Goal: Task Accomplishment & Management: Manage account settings

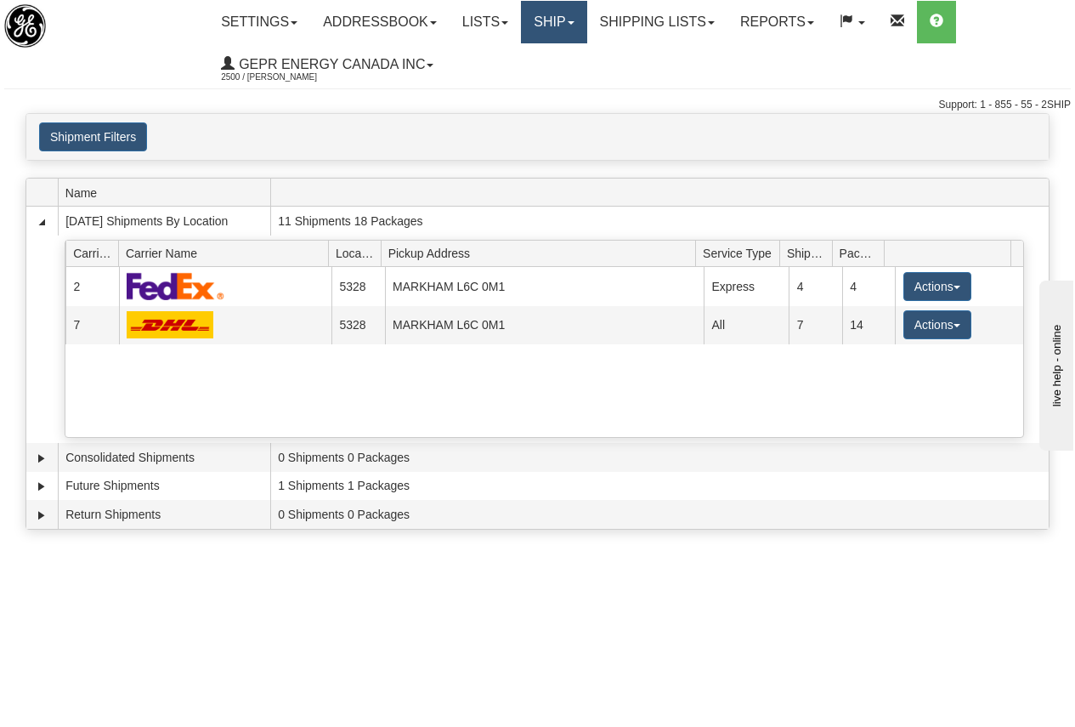
click at [559, 24] on link "Ship" at bounding box center [553, 22] width 65 height 42
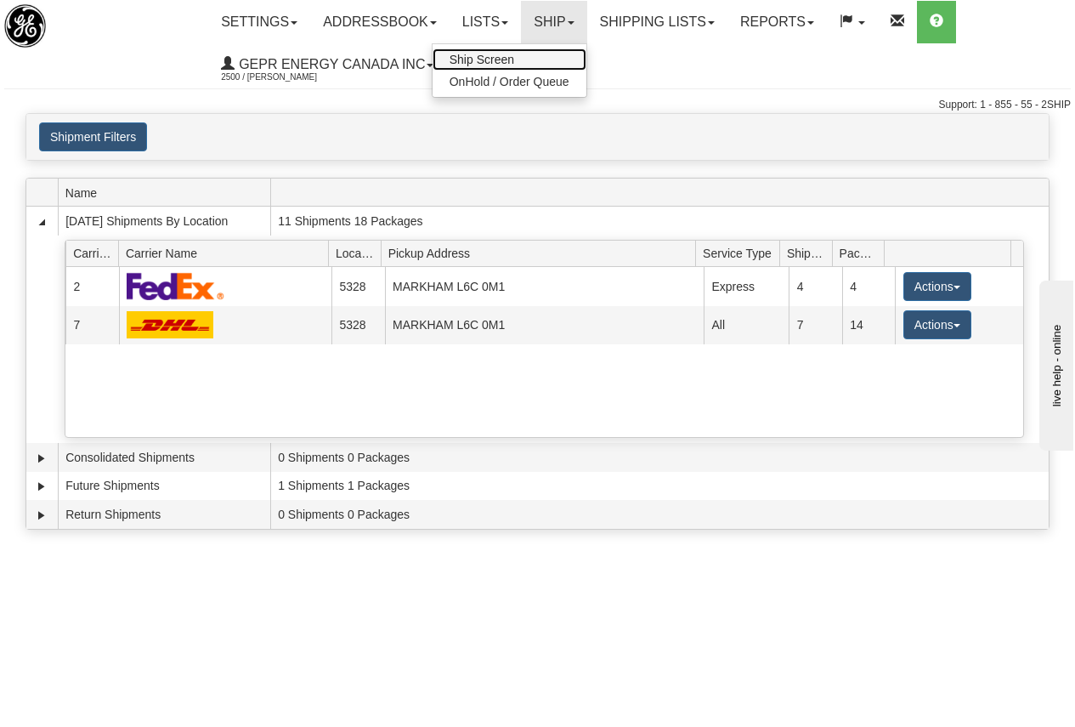
click at [493, 55] on span "Ship Screen" at bounding box center [482, 60] width 65 height 14
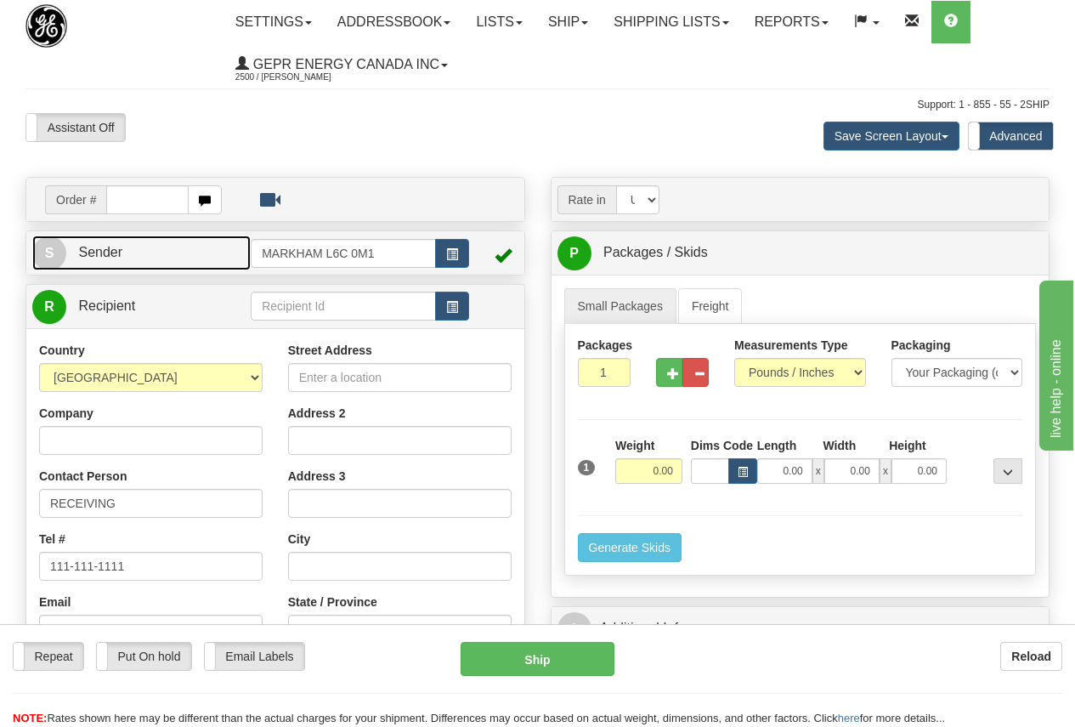
click at [150, 252] on link "S Sender" at bounding box center [141, 252] width 218 height 35
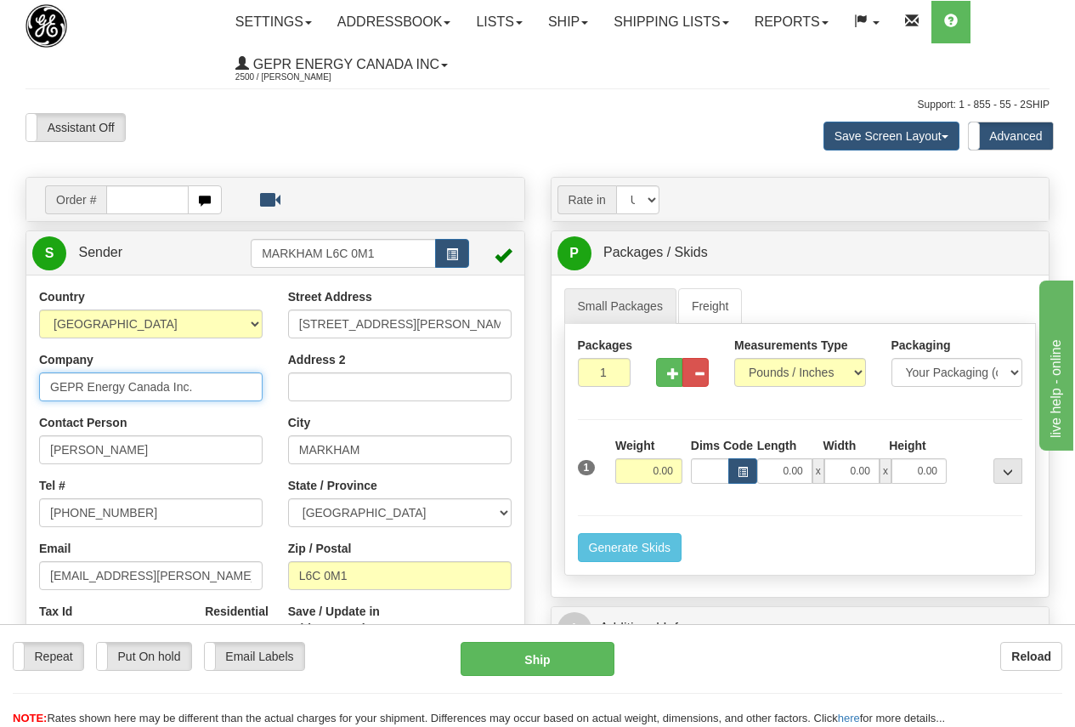
click at [212, 388] on input "GEPR Energy Canada Inc." at bounding box center [150, 386] width 223 height 29
drag, startPoint x: 246, startPoint y: 387, endPoint x: -136, endPoint y: 372, distance: 382.7
click at [0, 372] on html "Training Course Close Toggle navigation Settings Shipping Preferences New Sende…" at bounding box center [537, 363] width 1075 height 727
paste input "Leland Liu"
type input "Leland Liu"
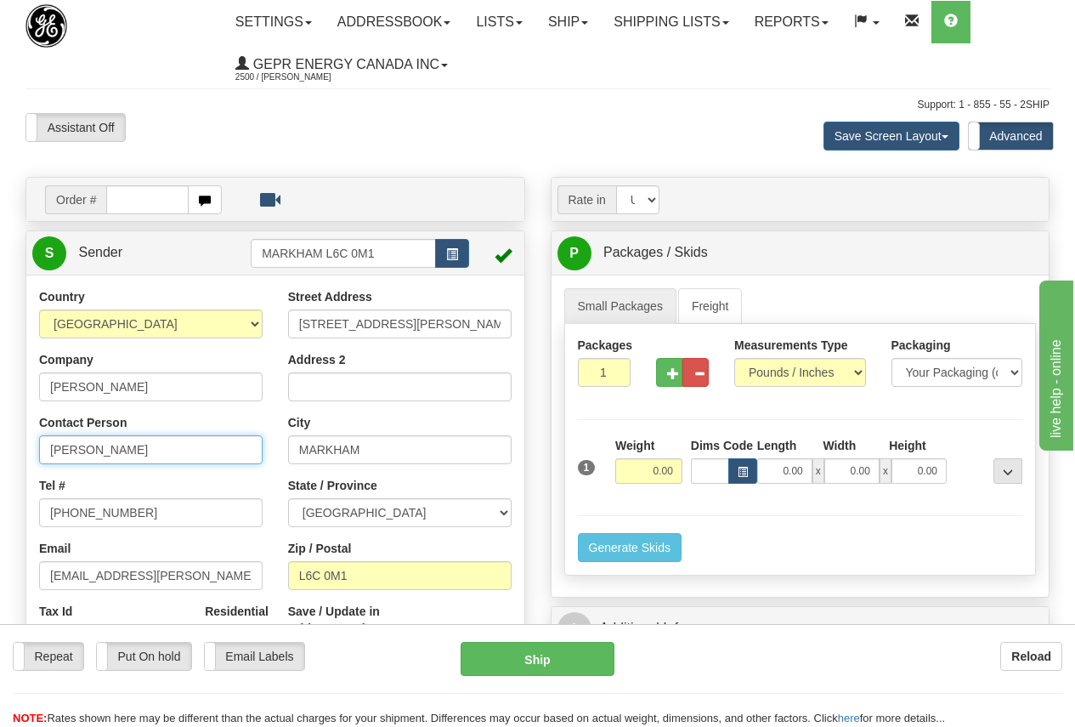
paste input "Leland Liu"
type input "Leland Liu"
click at [144, 511] on input "905-927-5013" at bounding box center [150, 512] width 223 height 29
drag, startPoint x: 161, startPoint y: 510, endPoint x: -74, endPoint y: 508, distance: 235.4
click at [0, 508] on html "Training Course Close Toggle navigation Settings Shipping Preferences New Sende…" at bounding box center [537, 363] width 1075 height 727
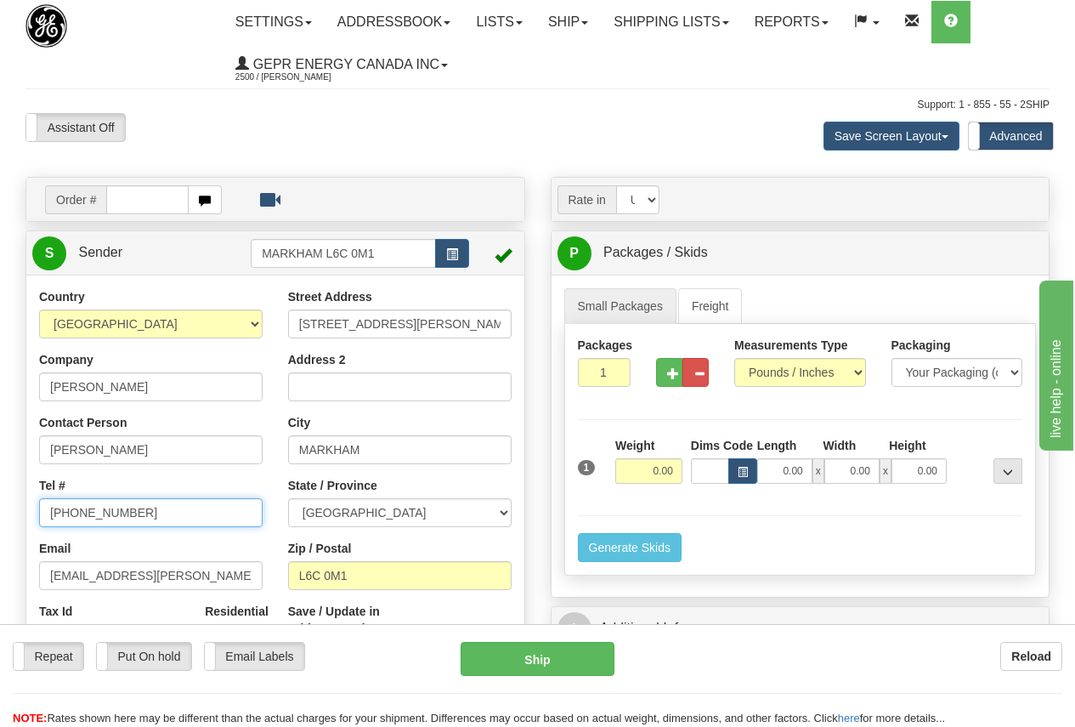
paste input "403-462-8374"
type input "403-462-8374"
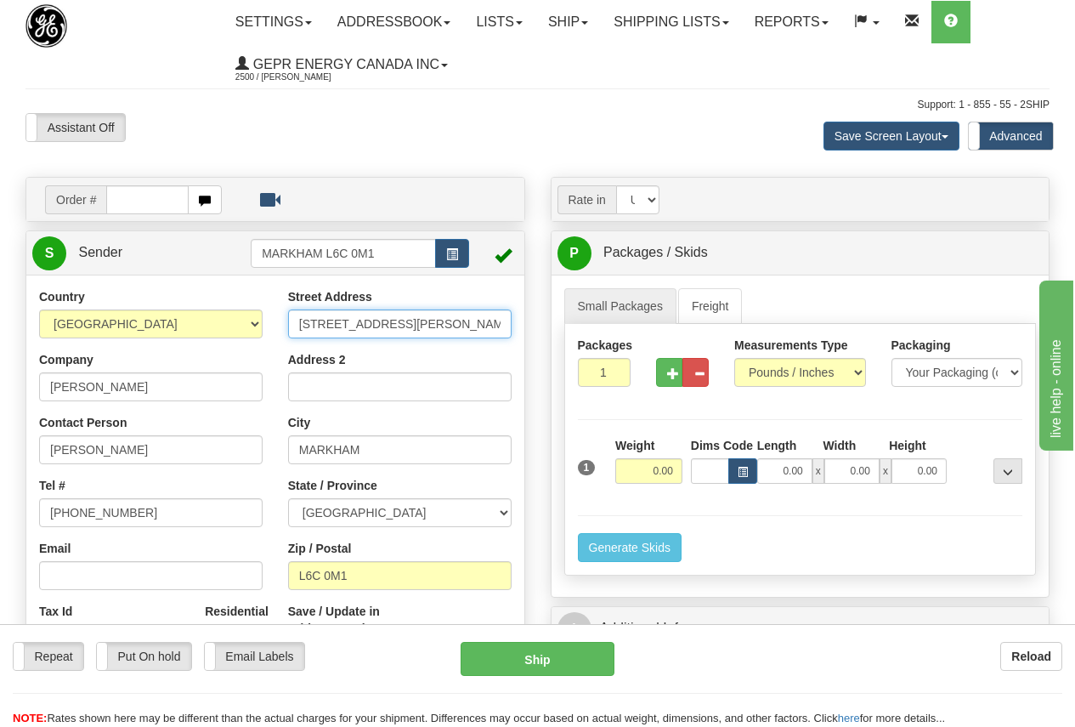
drag, startPoint x: 299, startPoint y: 326, endPoint x: 574, endPoint y: 328, distance: 275.3
click at [574, 177] on div "Order # S" at bounding box center [538, 177] width 1050 height 0
paste input "1338B – 36 AVE NE"
type input "1338B – 36 AVE NE"
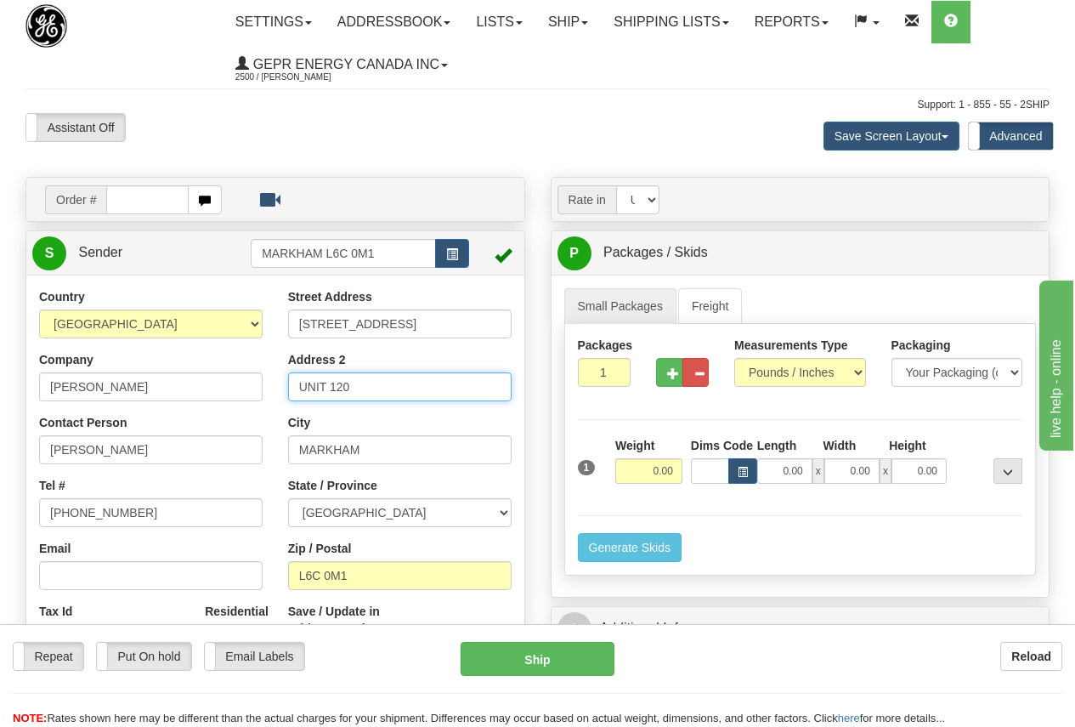
type input "UNIT 120"
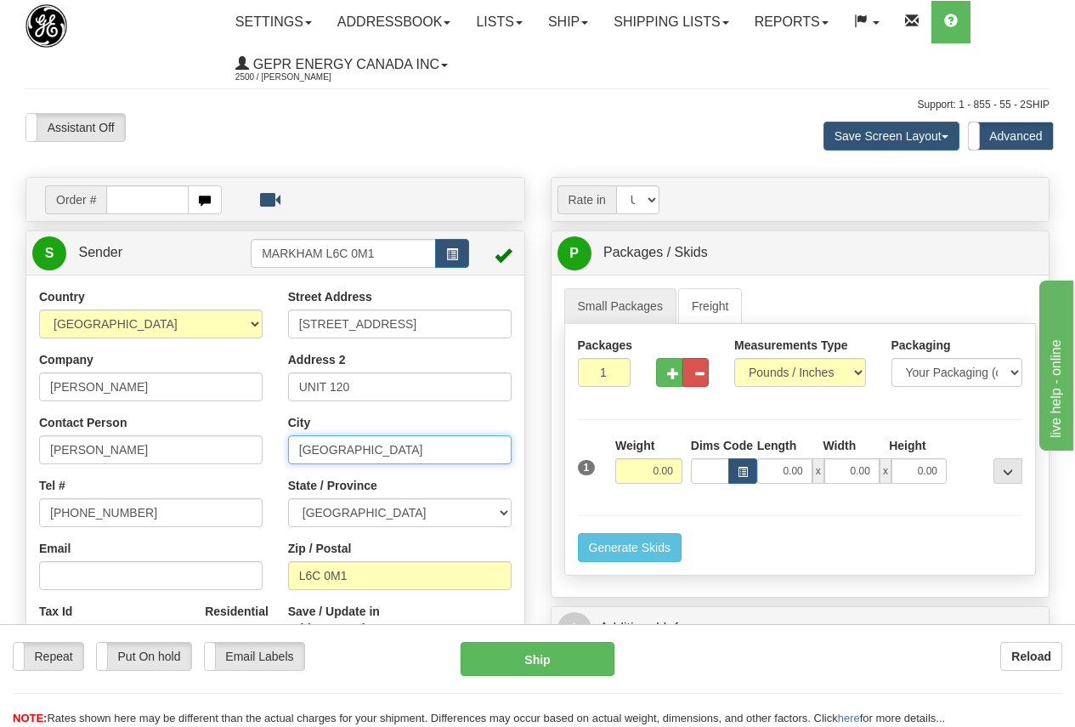
type input "CALGARY"
select select "AB"
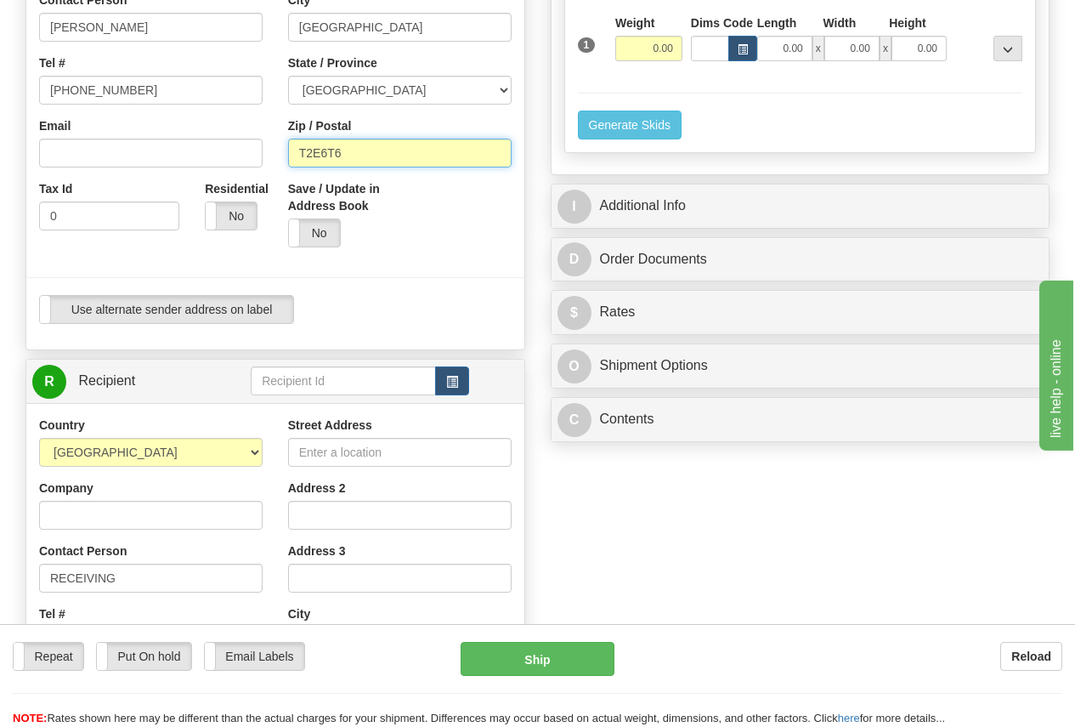
scroll to position [425, 0]
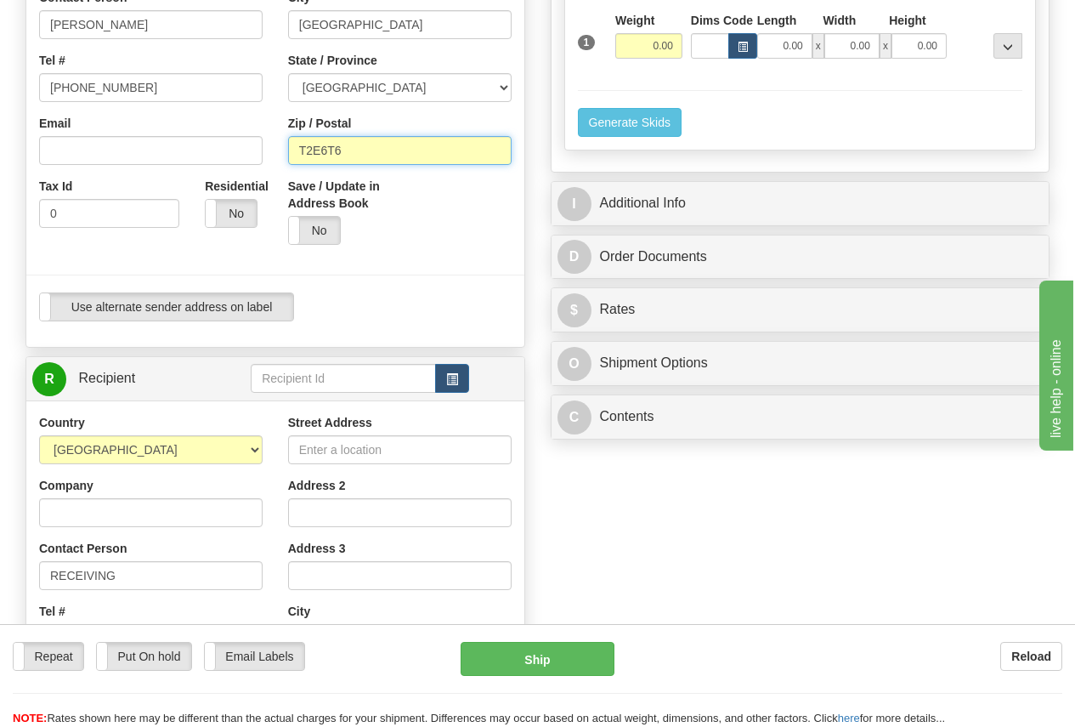
type input "T2E6T6"
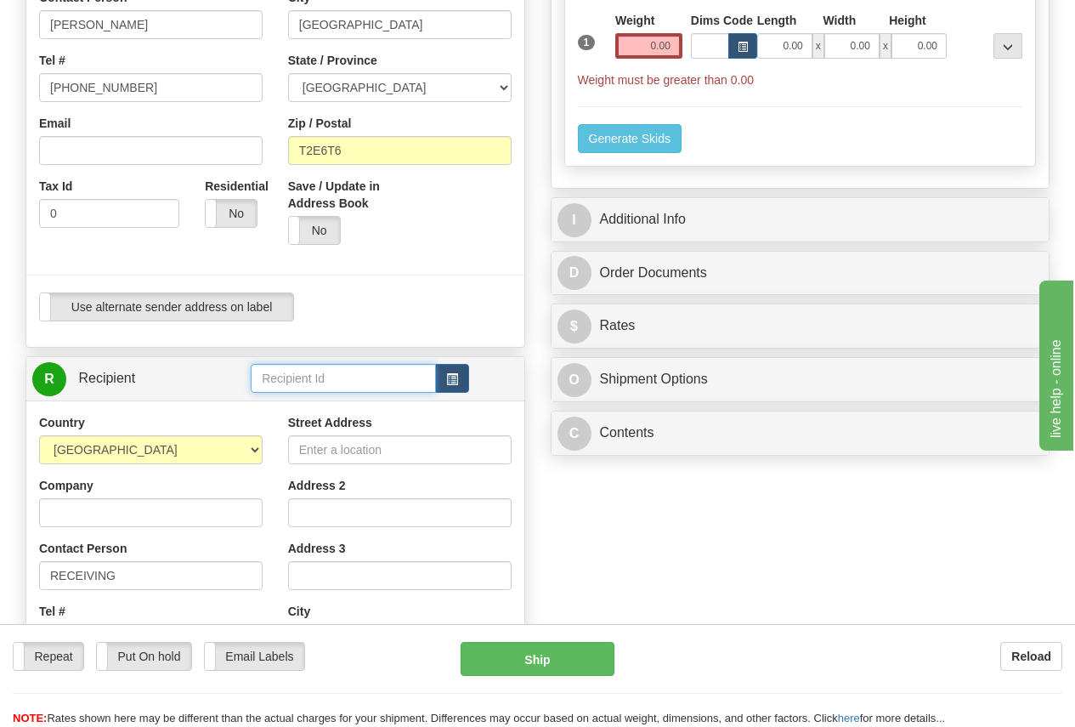
click at [322, 379] on input "text" at bounding box center [343, 378] width 185 height 29
click at [448, 375] on span "button" at bounding box center [452, 379] width 12 height 11
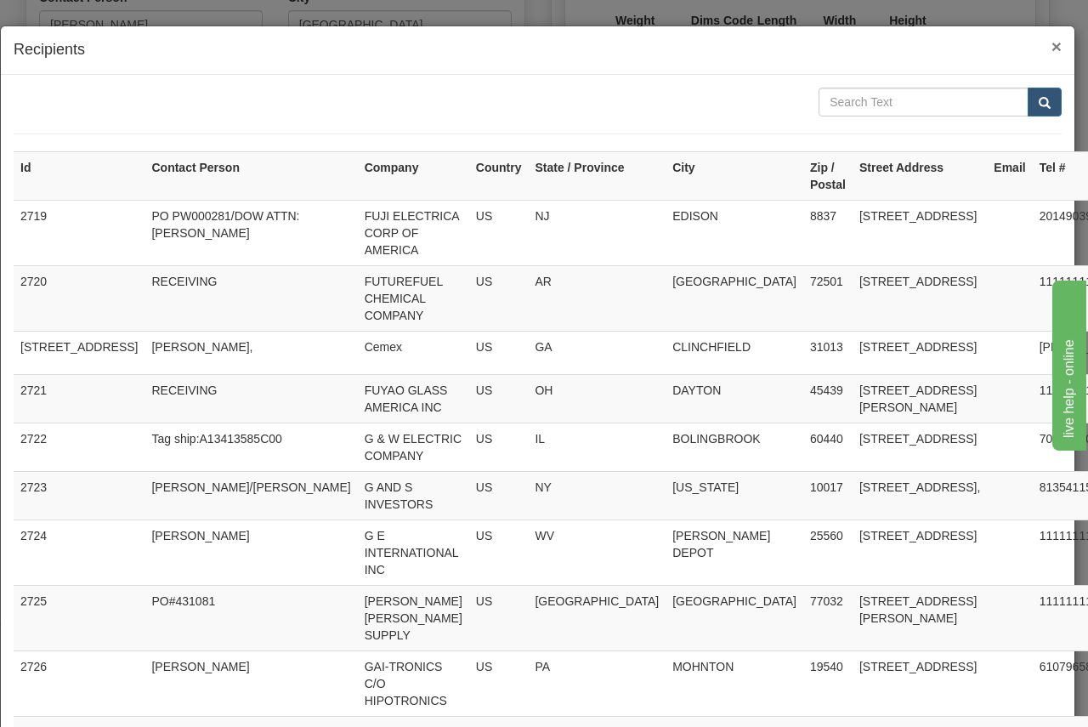
click at [1051, 44] on span "×" at bounding box center [1056, 47] width 10 height 20
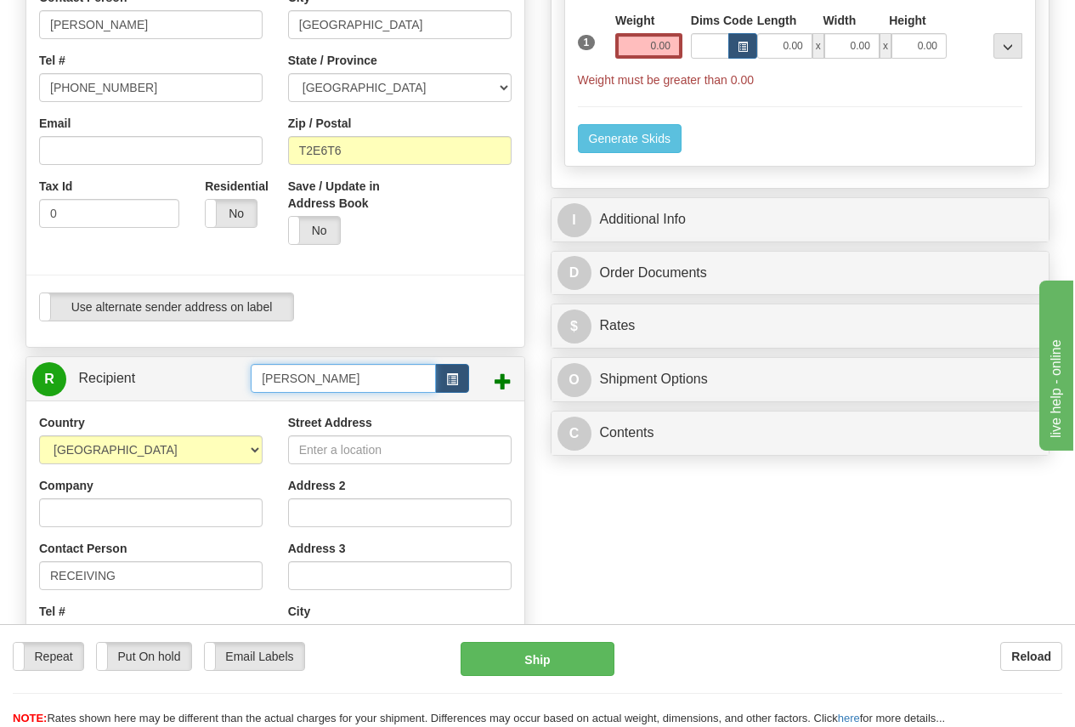
drag, startPoint x: 359, startPoint y: 381, endPoint x: 366, endPoint y: 376, distance: 8.7
click at [359, 381] on input "MARKLAND" at bounding box center [343, 378] width 185 height 29
type input "M"
click at [450, 374] on span "button" at bounding box center [452, 379] width 12 height 11
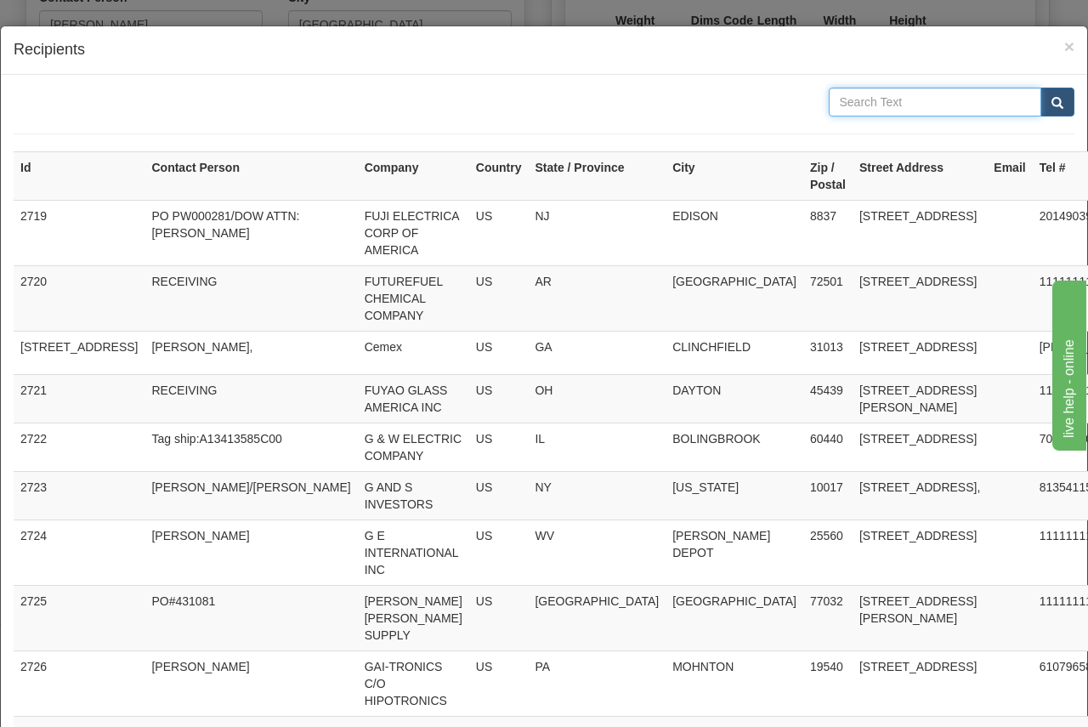
click at [846, 96] on input "text" at bounding box center [935, 102] width 213 height 29
type input "MARKLAND"
click at [1051, 98] on span "submit" at bounding box center [1057, 103] width 12 height 11
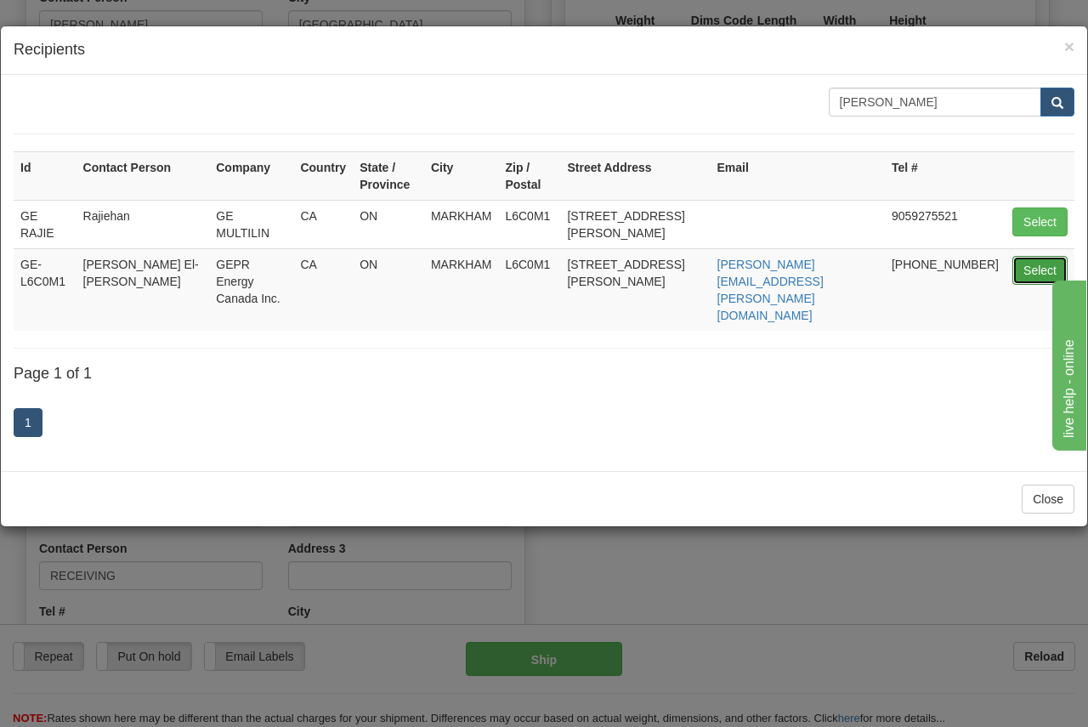
click at [1031, 263] on button "Select" at bounding box center [1039, 270] width 55 height 29
type input "GE-L6C0M1"
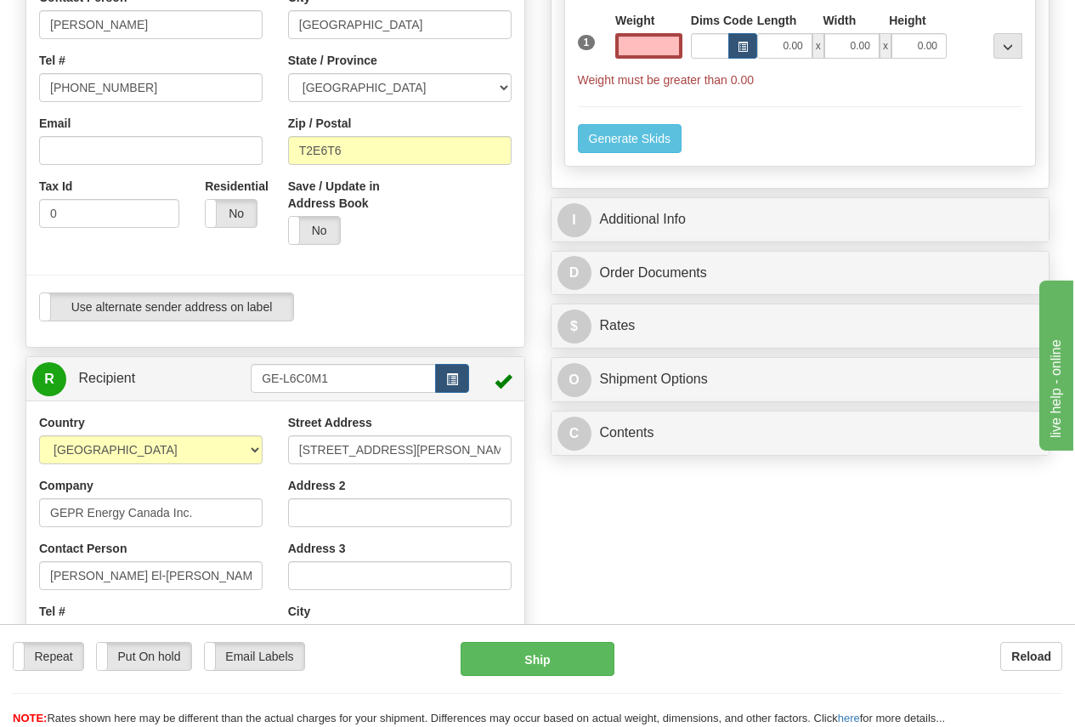
type input "0.00"
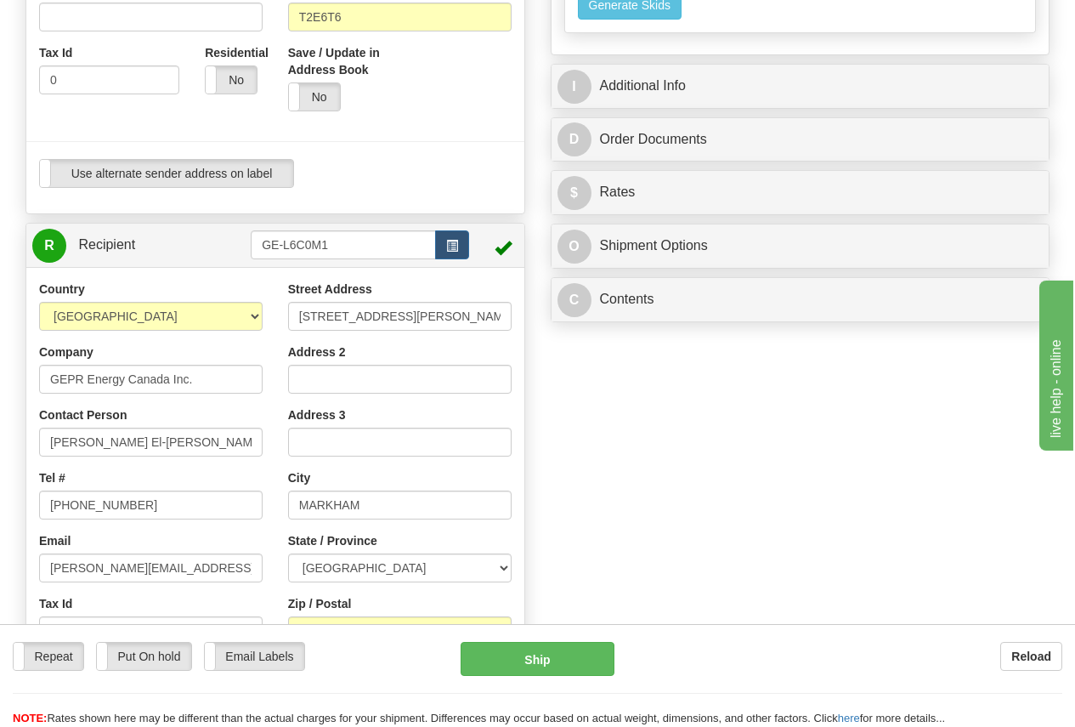
scroll to position [595, 0]
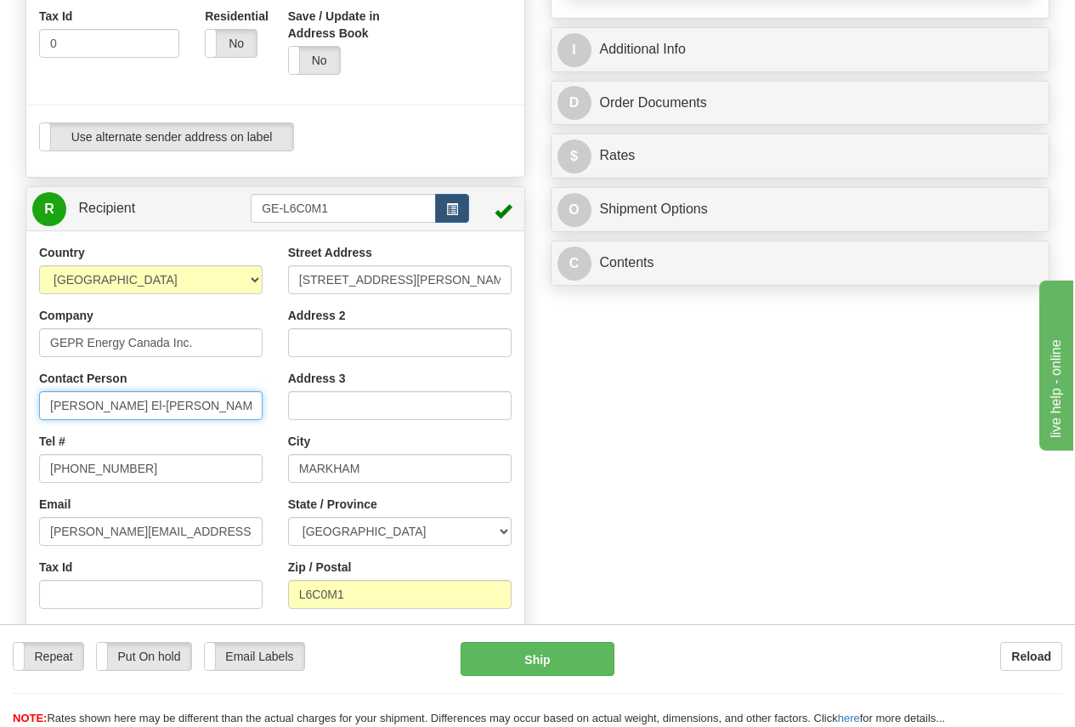
drag, startPoint x: 47, startPoint y: 405, endPoint x: 168, endPoint y: 393, distance: 122.1
click at [168, 393] on input "Hassan El-Tawil" at bounding box center [150, 405] width 223 height 29
paste input "Anand Abraham"
type input "Anand Abraham"
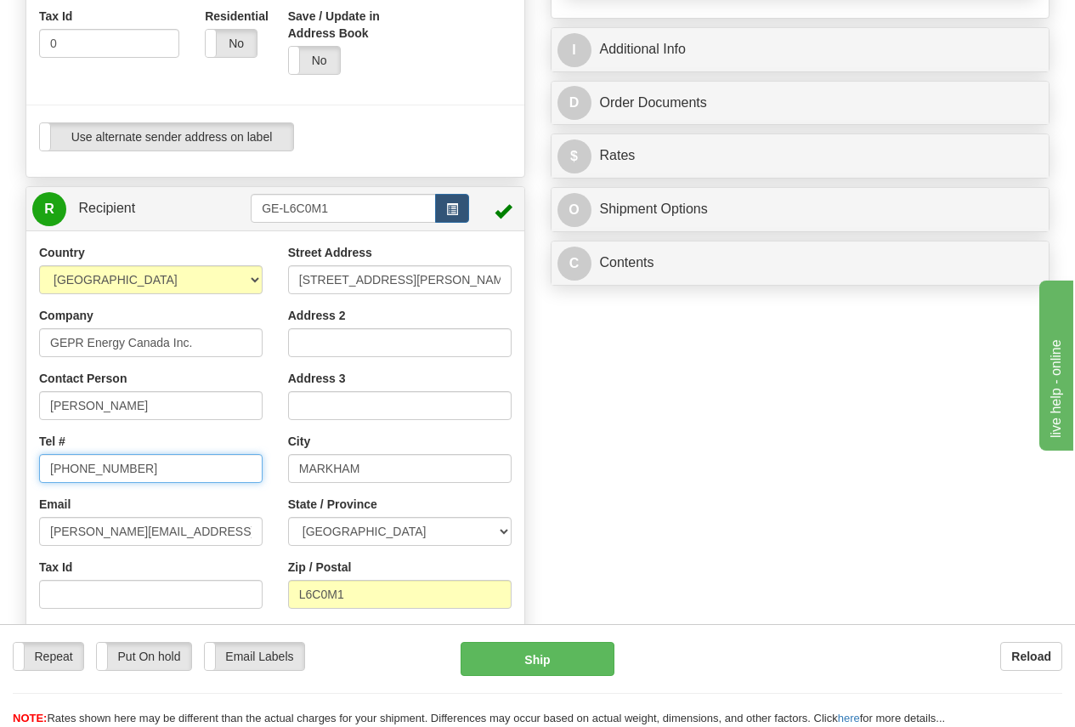
click at [174, 465] on input "905-927-5013" at bounding box center [150, 468] width 223 height 29
drag, startPoint x: 181, startPoint y: 466, endPoint x: -55, endPoint y: 466, distance: 236.2
paste input "416-735-9947"
type input "416-735-9947"
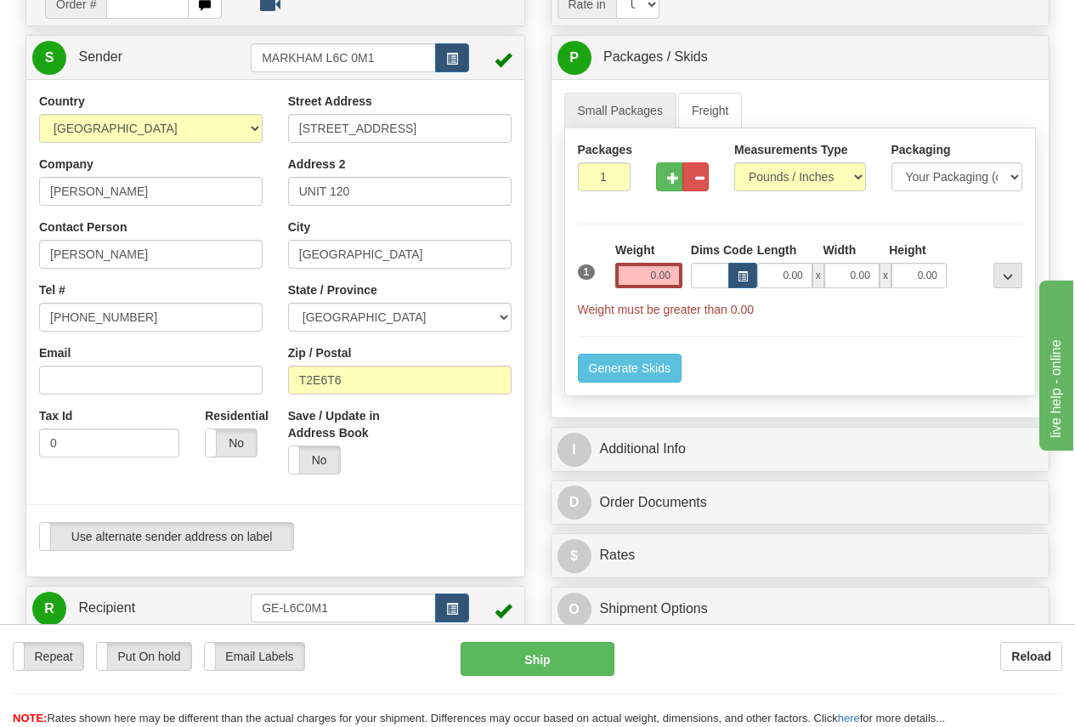
scroll to position [170, 0]
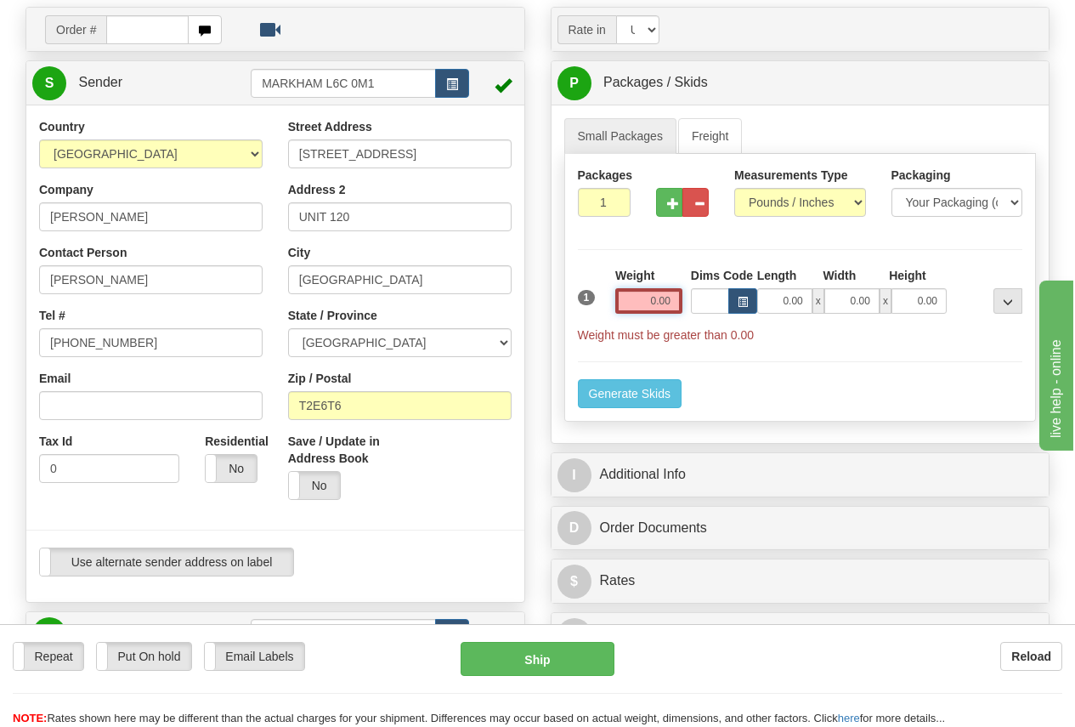
click at [631, 303] on input "0.00" at bounding box center [648, 300] width 67 height 25
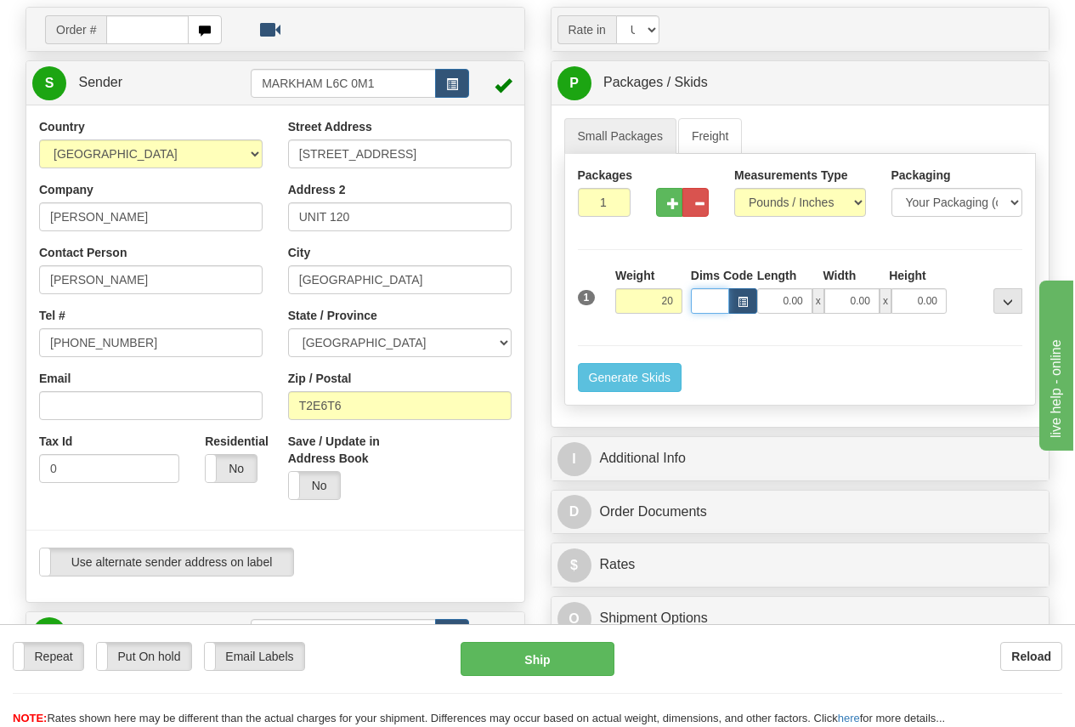
type input "20.00"
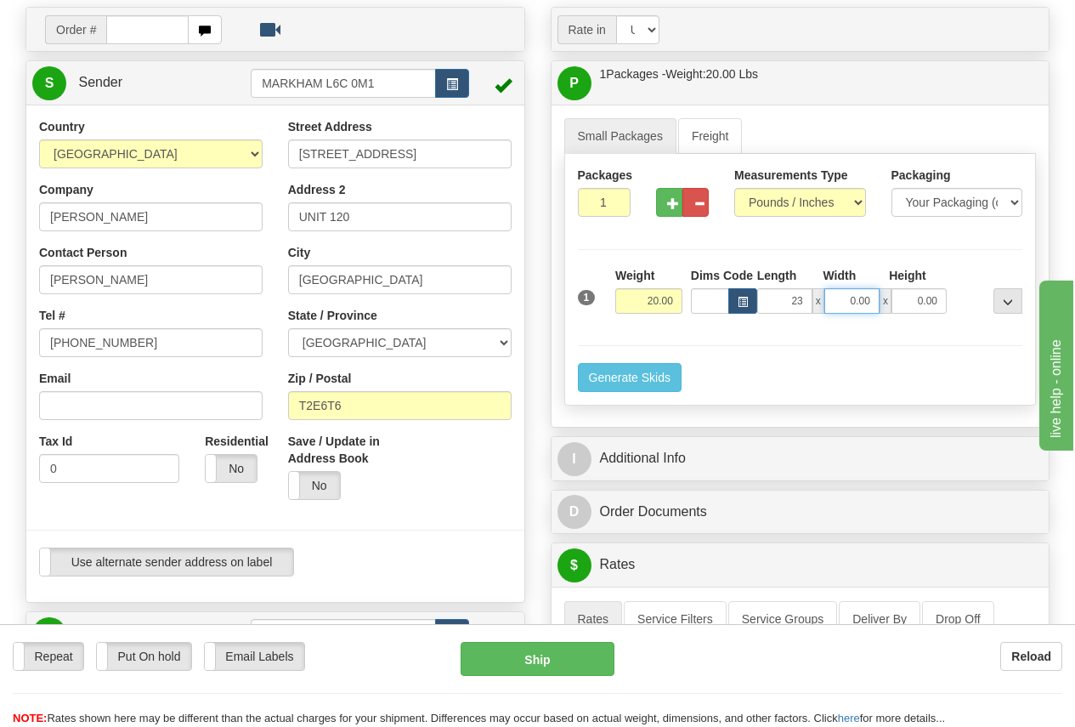
type input "23.00"
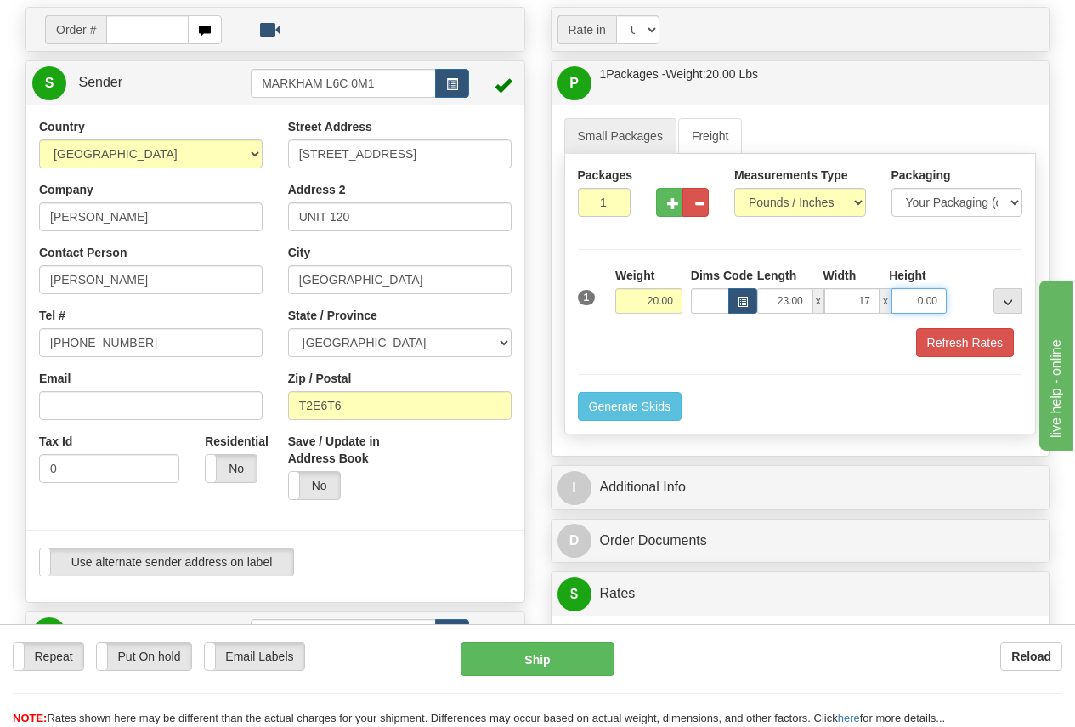
type input "17.00"
type input "8.00"
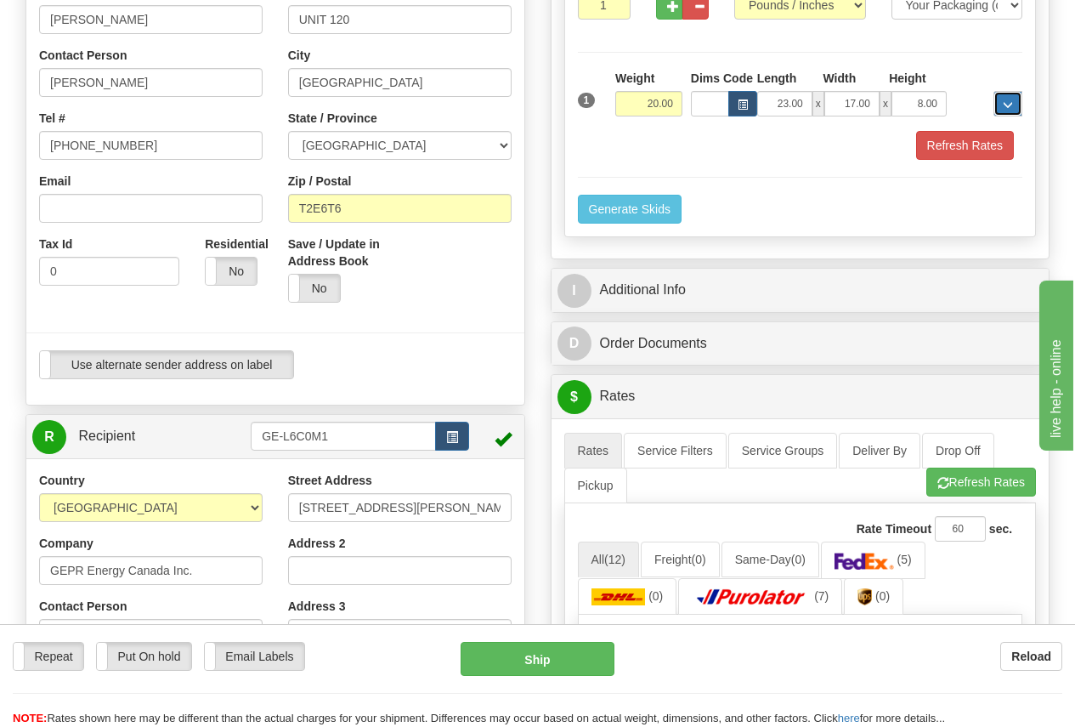
scroll to position [425, 0]
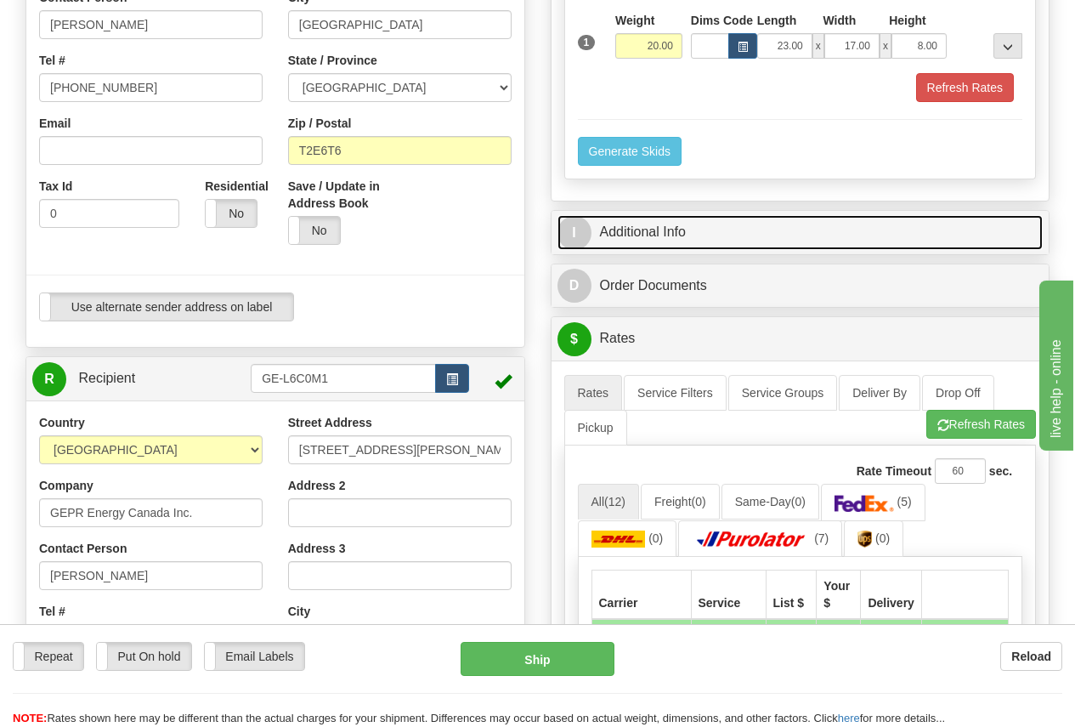
click at [653, 234] on link "I Additional Info" at bounding box center [800, 232] width 486 height 35
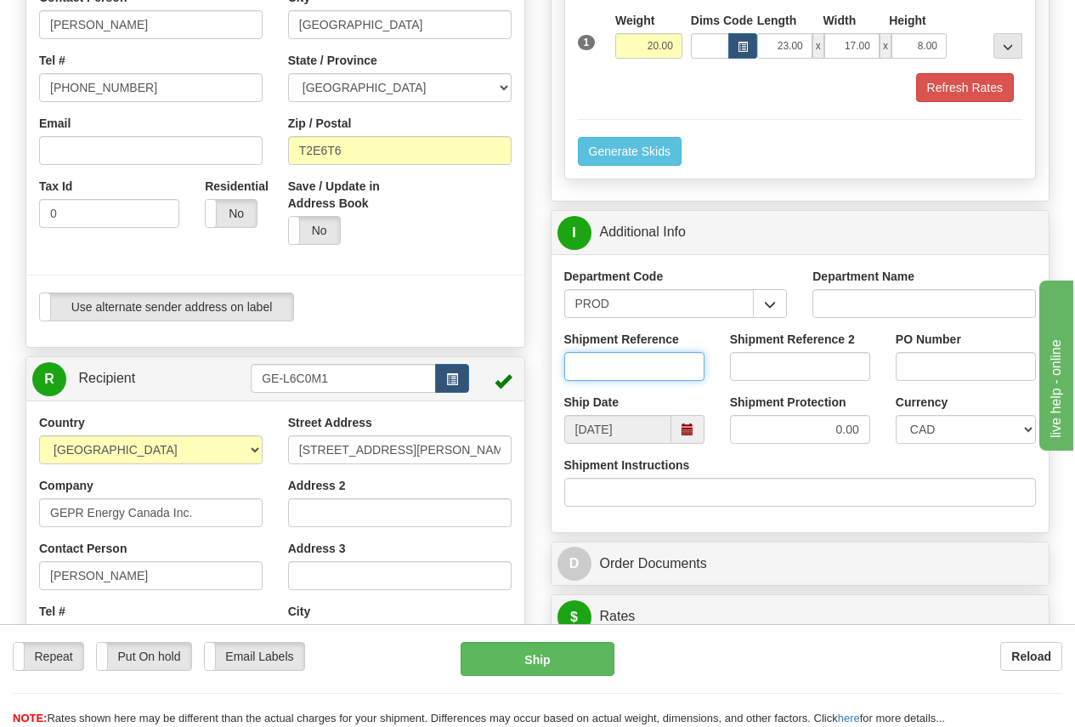
click at [606, 369] on input "Shipment Reference" at bounding box center [634, 366] width 140 height 29
type input "[PERSON_NAME]"
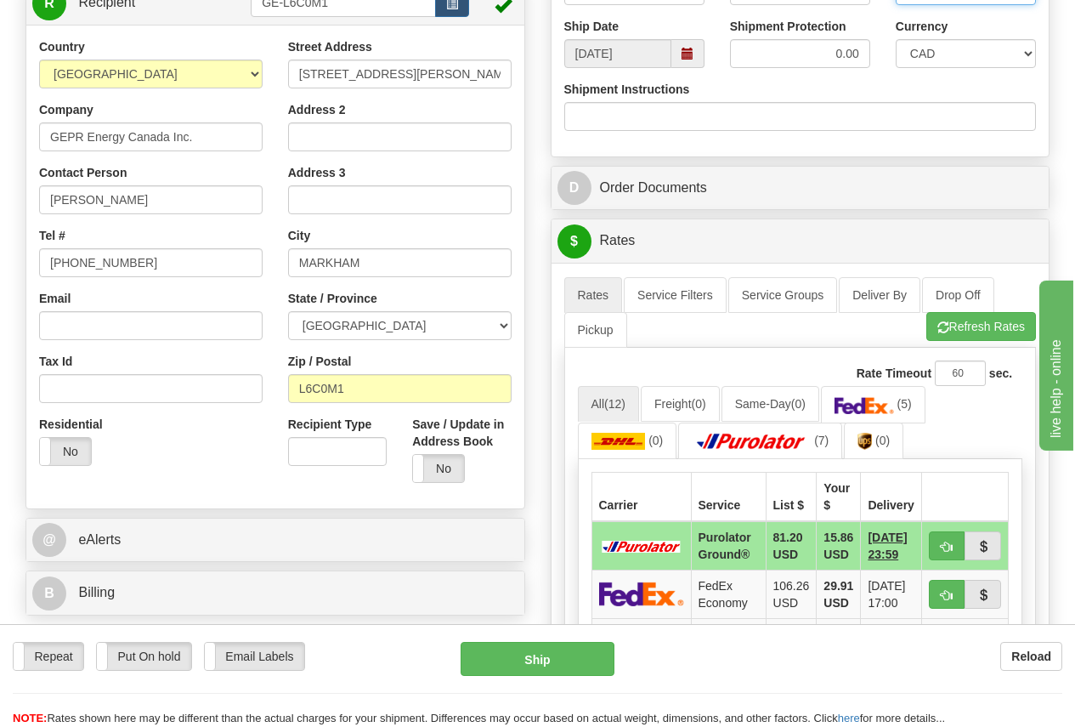
scroll to position [935, 0]
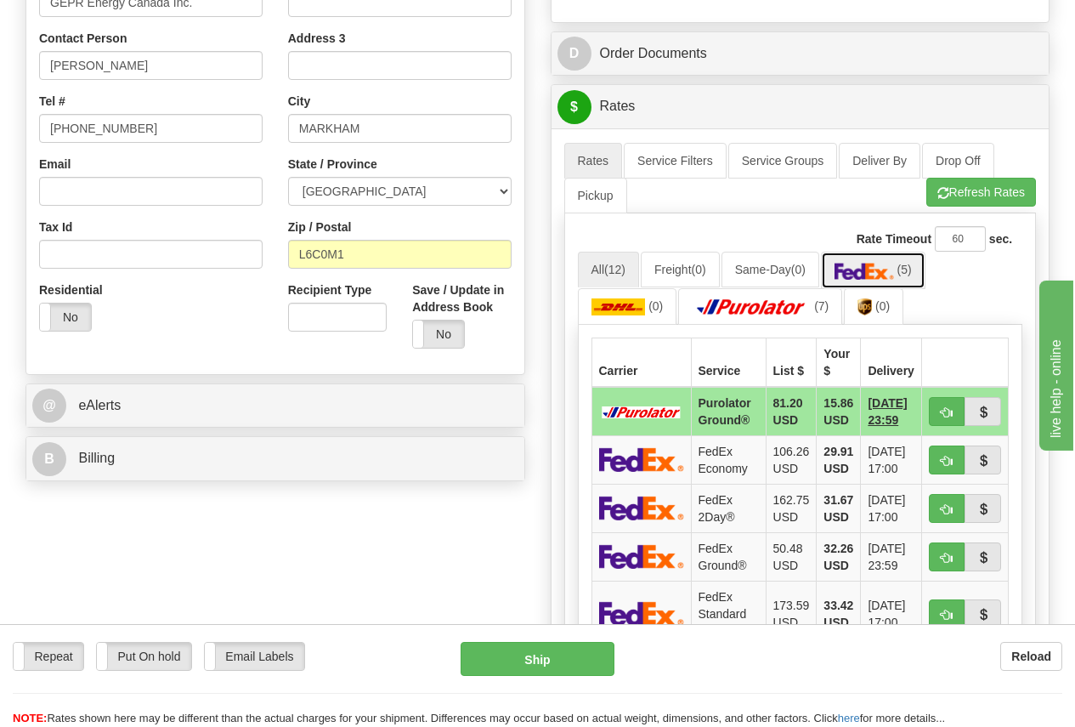
click at [880, 270] on img at bounding box center [864, 271] width 59 height 17
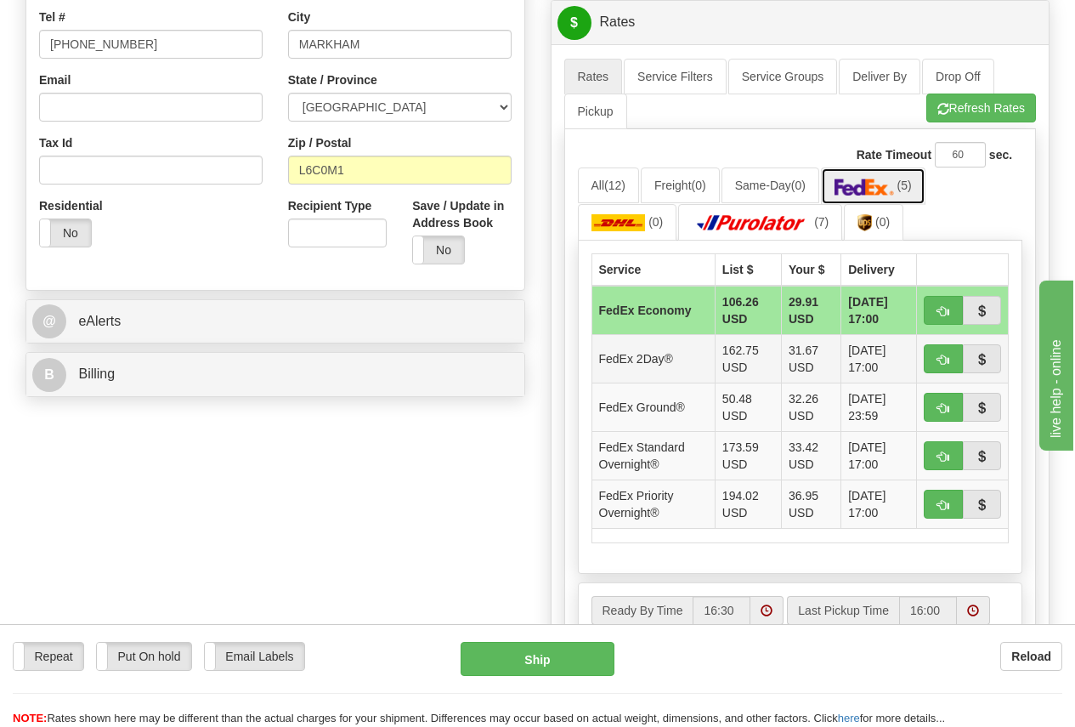
scroll to position [1020, 0]
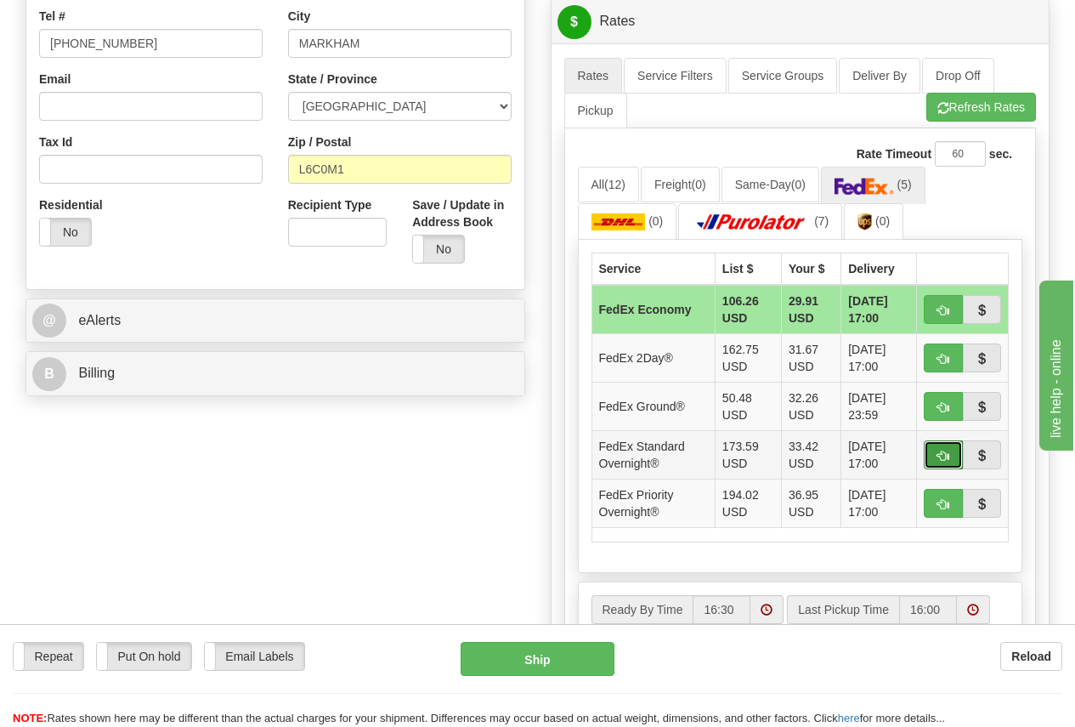
click at [942, 451] on span "button" at bounding box center [943, 455] width 12 height 11
type input "05"
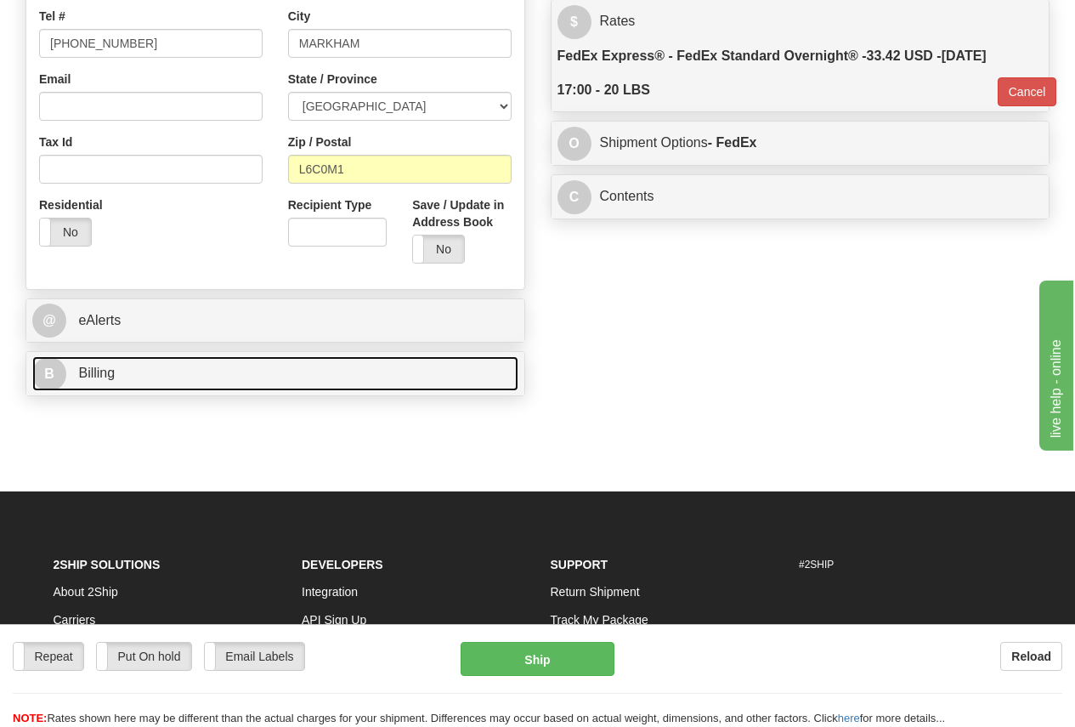
click at [101, 376] on span "Billing" at bounding box center [96, 372] width 37 height 14
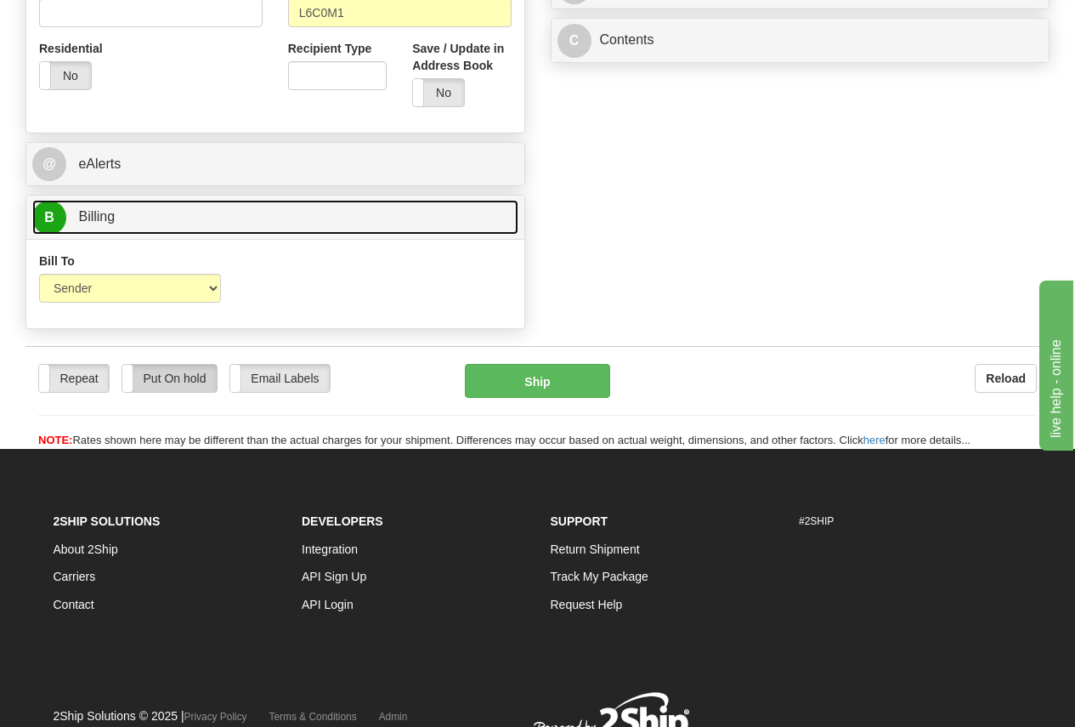
scroll to position [1190, 0]
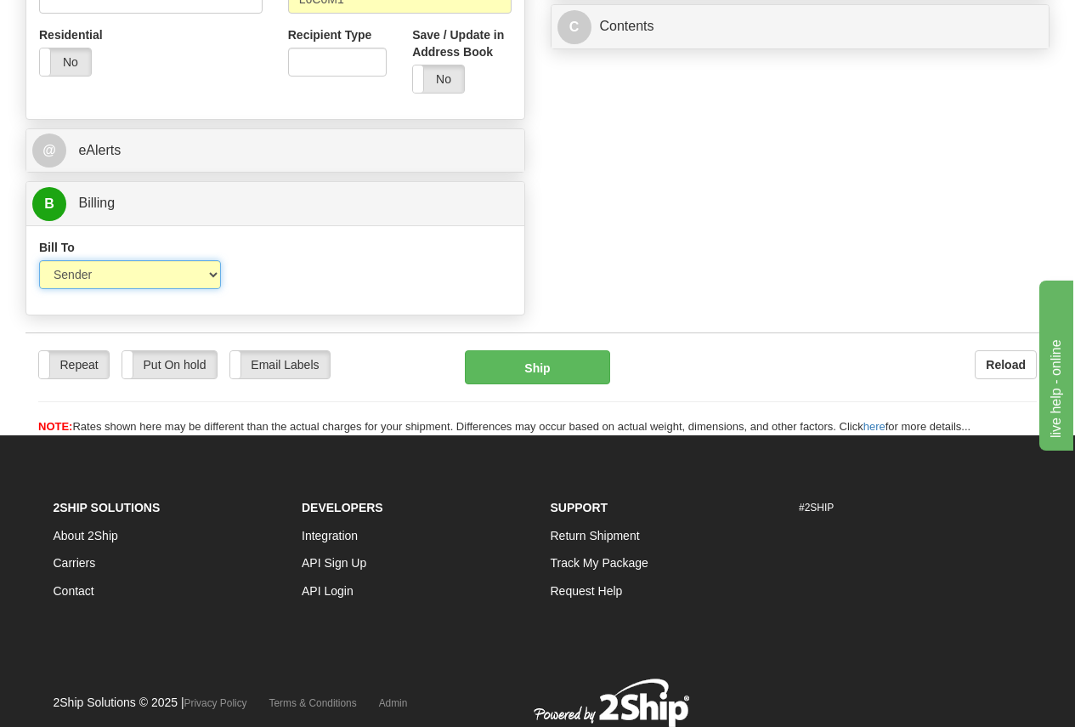
click at [105, 275] on select "Sender Recipient Third Party Collect" at bounding box center [130, 274] width 182 height 29
select select "2"
click at [39, 260] on select "Sender Recipient Third Party Collect" at bounding box center [130, 274] width 182 height 29
type input "05"
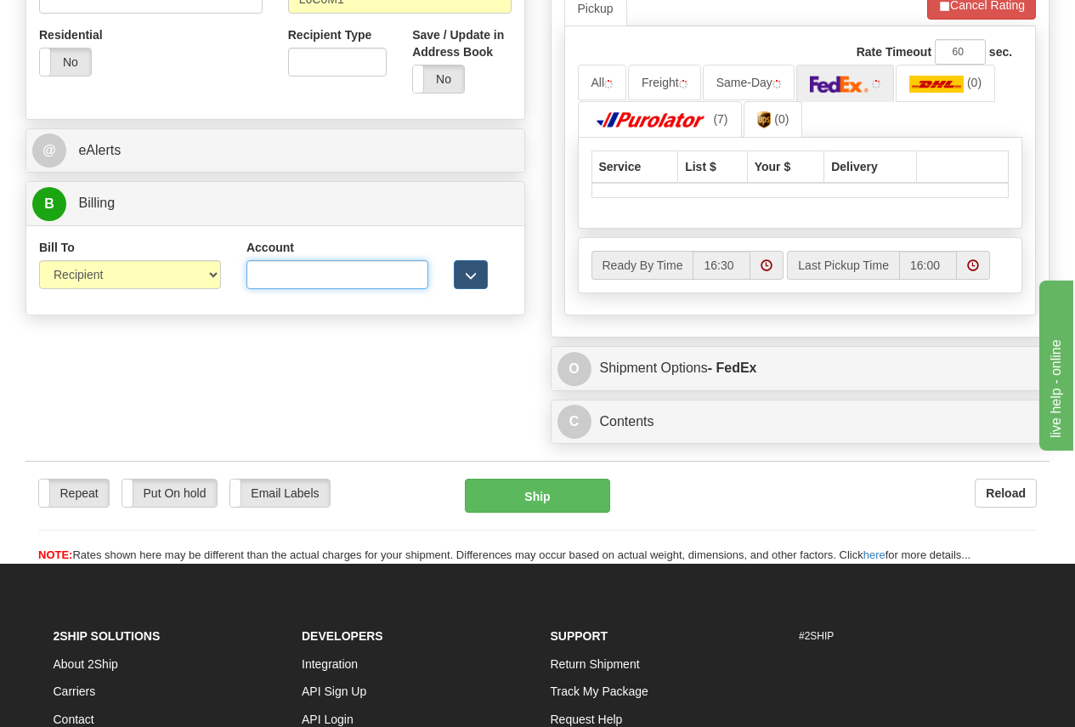
click at [291, 274] on input "Account" at bounding box center [337, 274] width 182 height 29
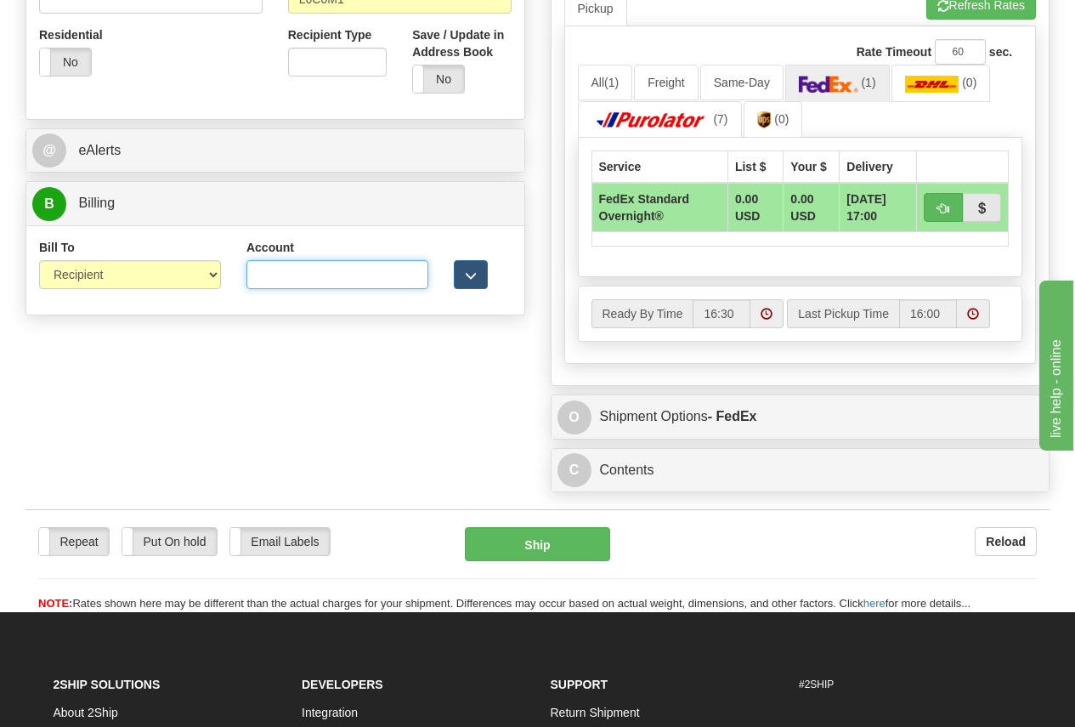
paste input "106650322"
type input "106650322"
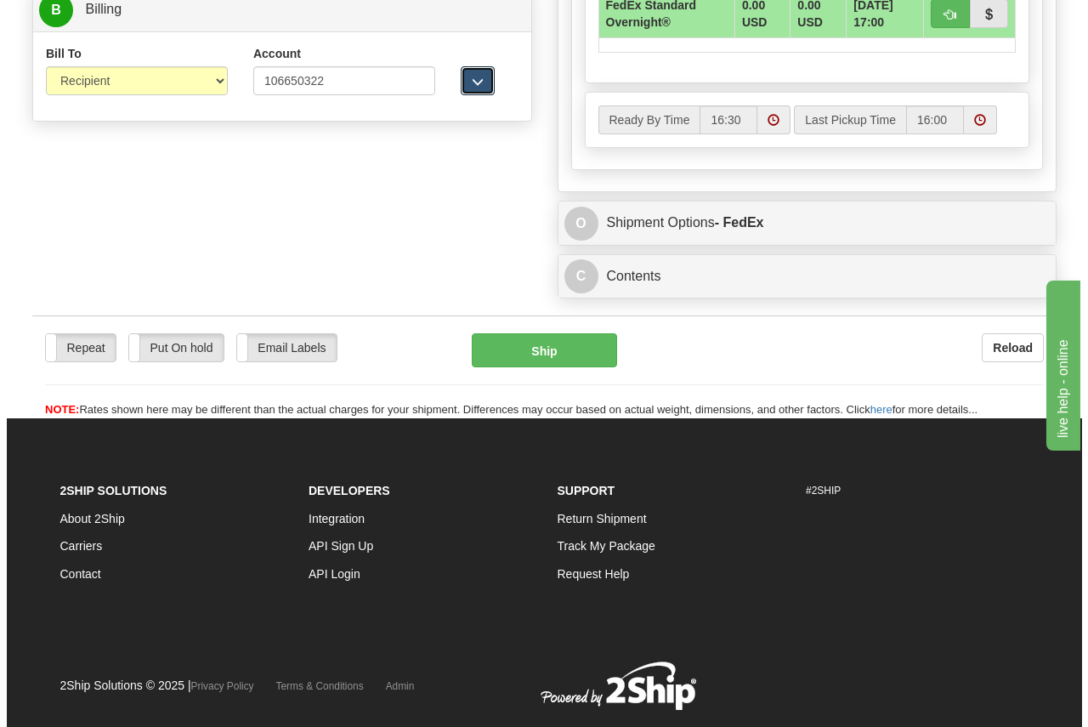
scroll to position [1403, 0]
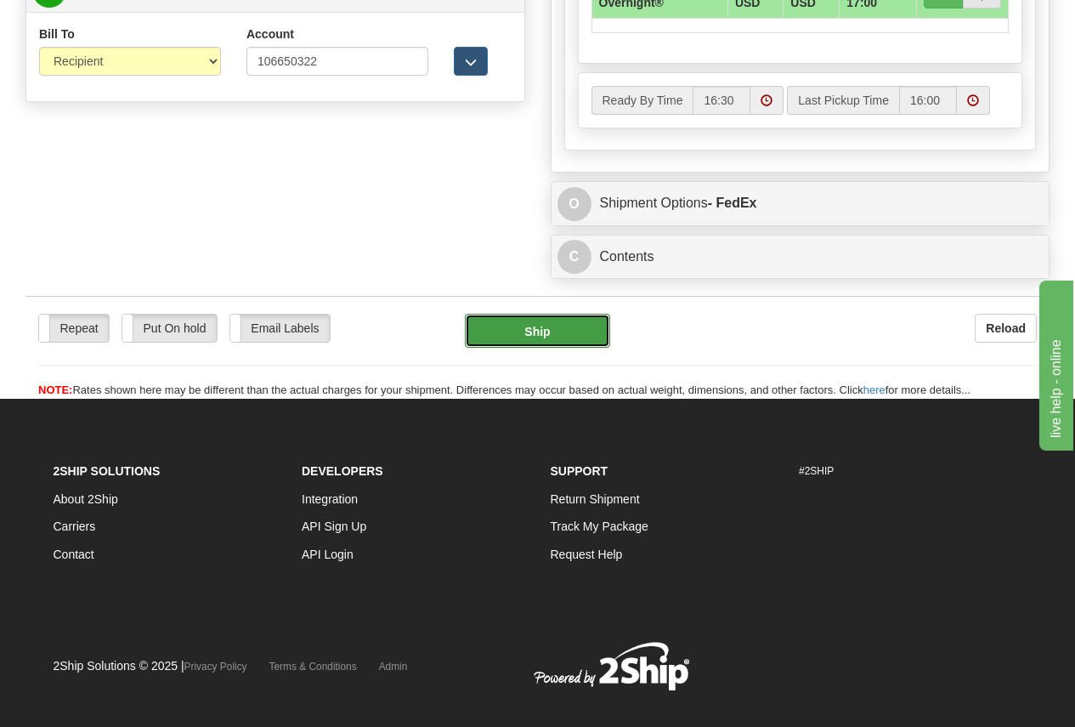
click at [539, 337] on button "Ship" at bounding box center [537, 331] width 145 height 34
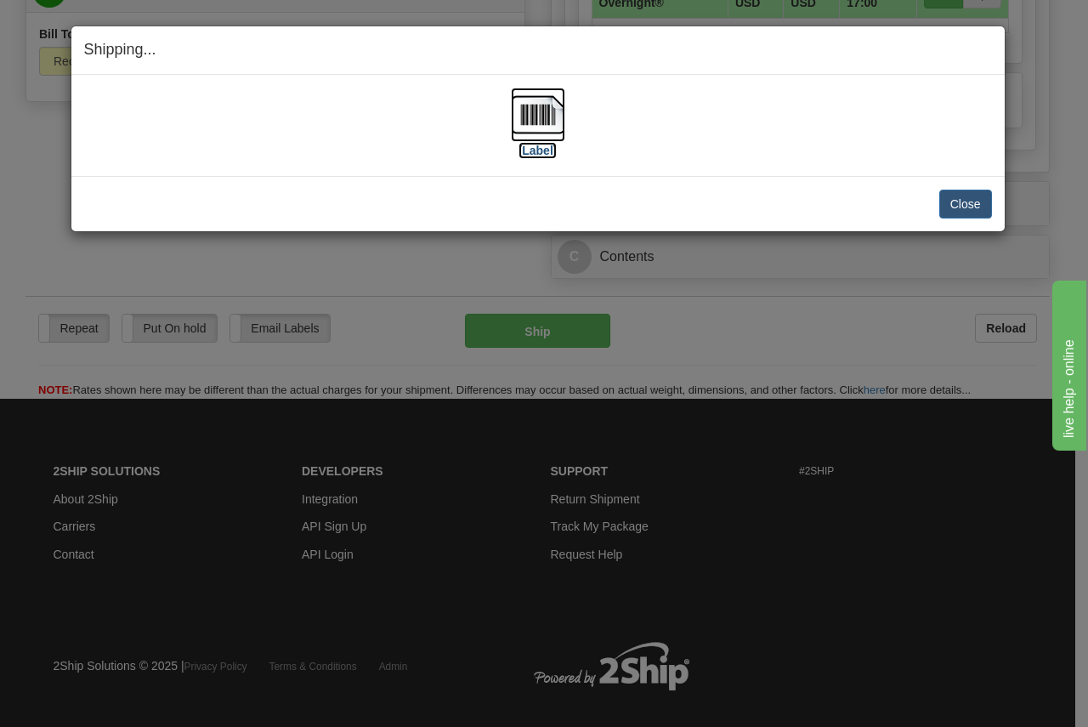
click at [546, 110] on img at bounding box center [538, 115] width 54 height 54
click at [965, 207] on button "Close" at bounding box center [965, 204] width 53 height 29
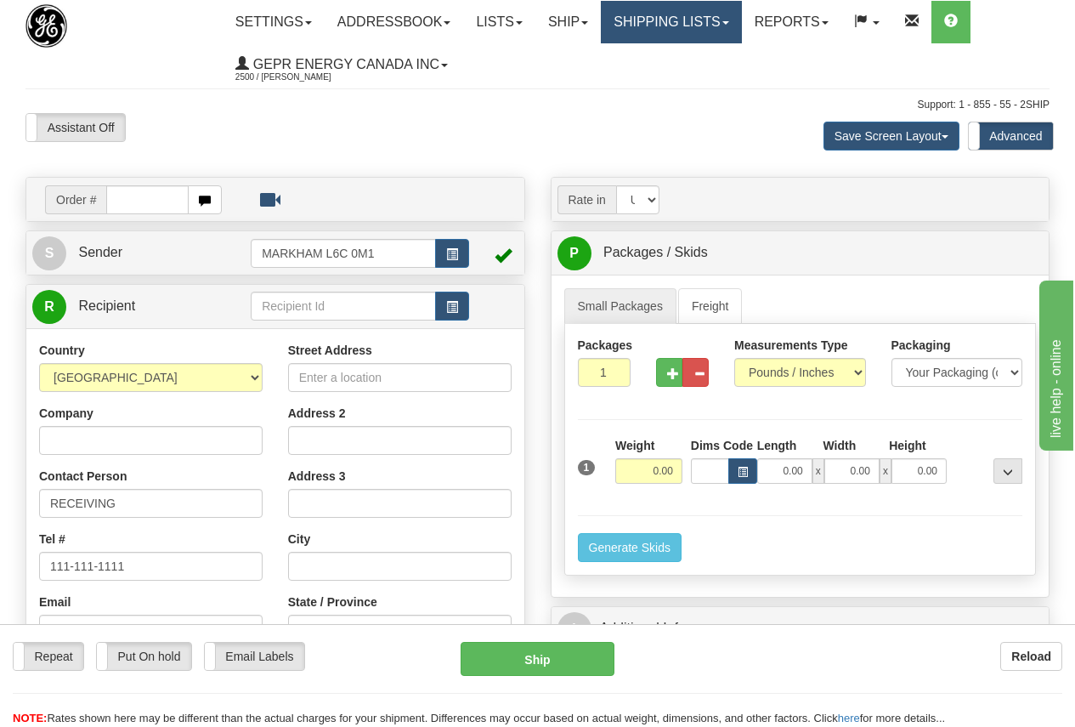
click at [699, 24] on link "Shipping lists" at bounding box center [671, 22] width 140 height 42
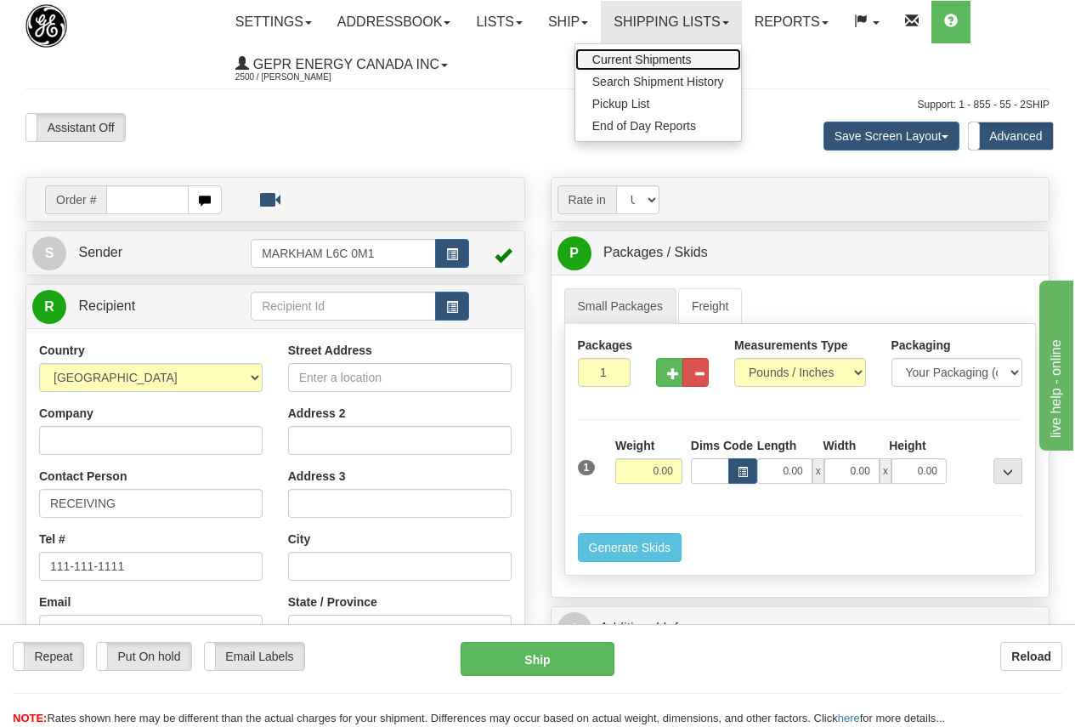
click at [655, 54] on span "Current Shipments" at bounding box center [641, 60] width 99 height 14
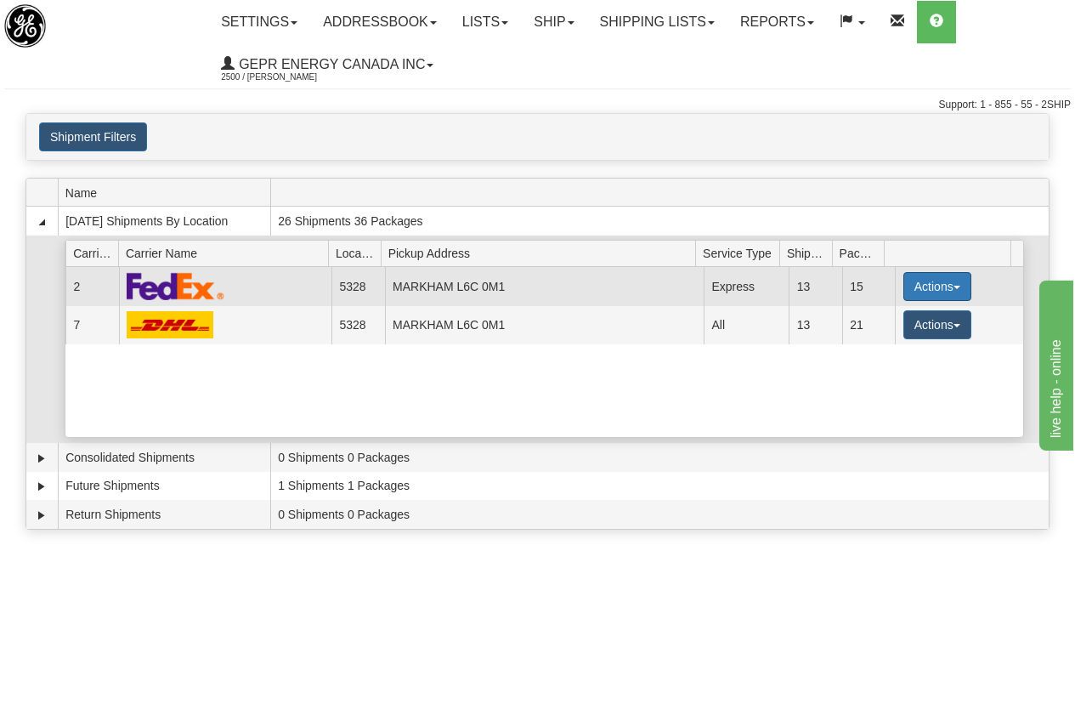
click at [929, 277] on button "Actions" at bounding box center [937, 286] width 68 height 29
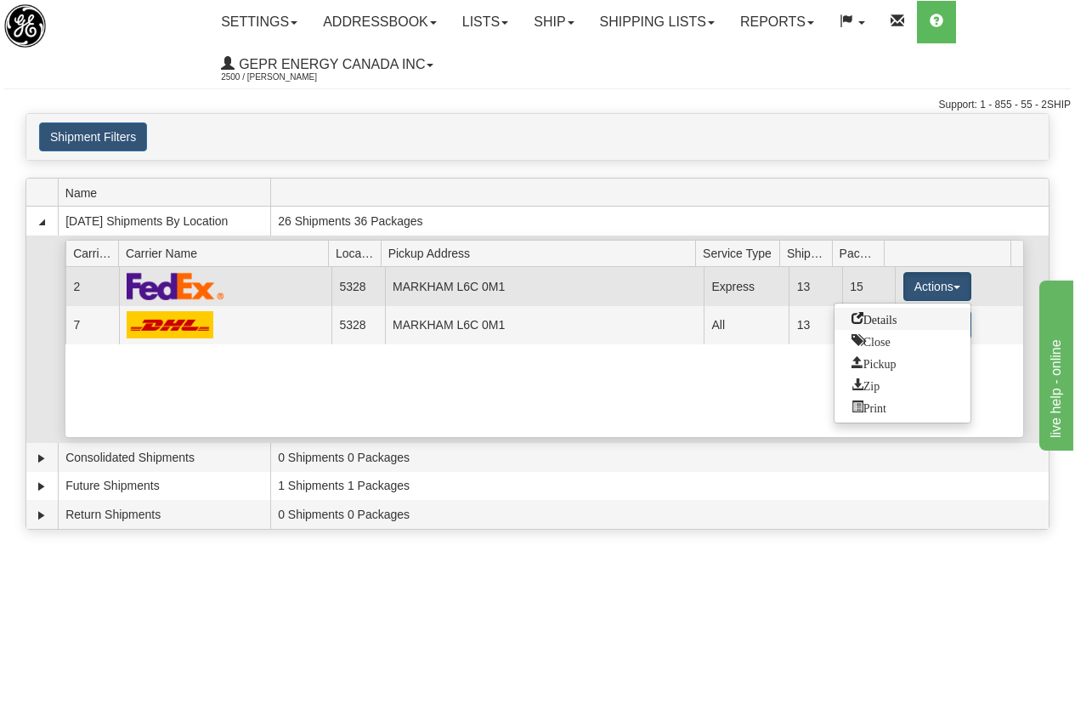
click at [890, 314] on span "Details" at bounding box center [874, 318] width 46 height 12
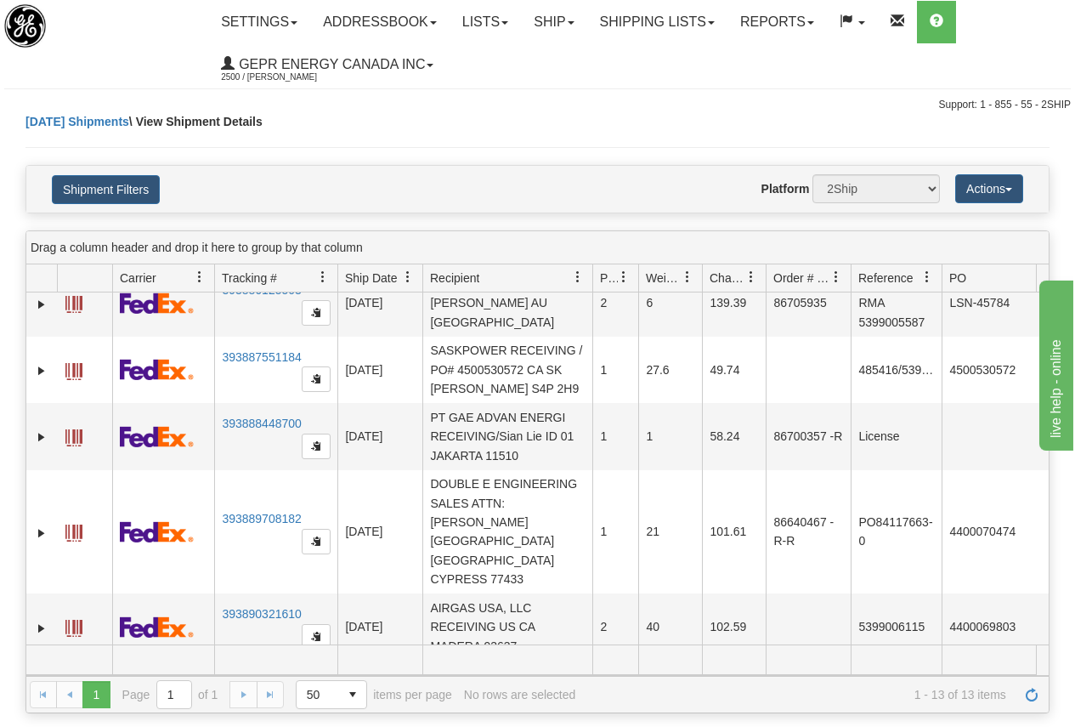
scroll to position [0, 104]
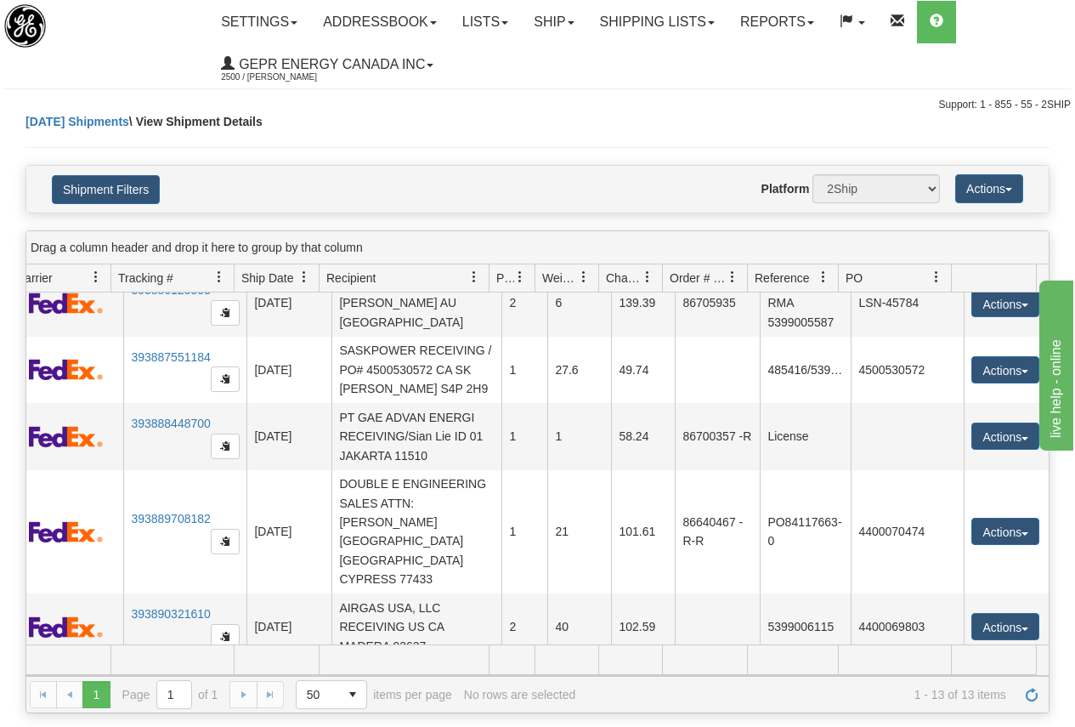
click at [992, 680] on button "Actions" at bounding box center [1005, 693] width 68 height 27
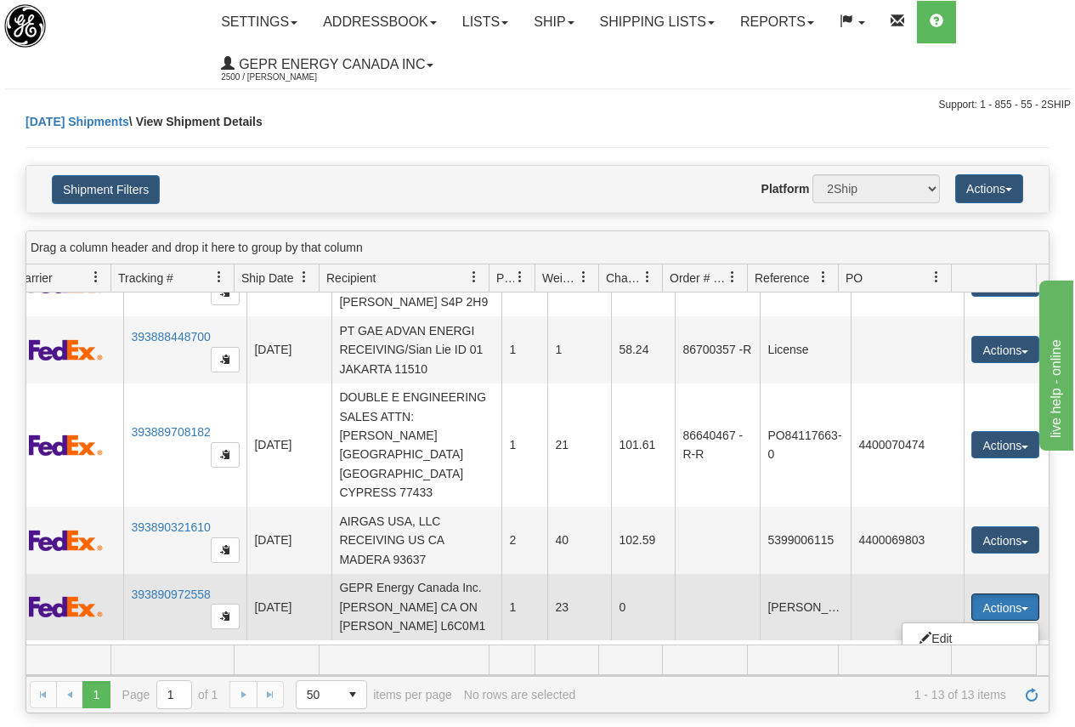
scroll to position [760, 104]
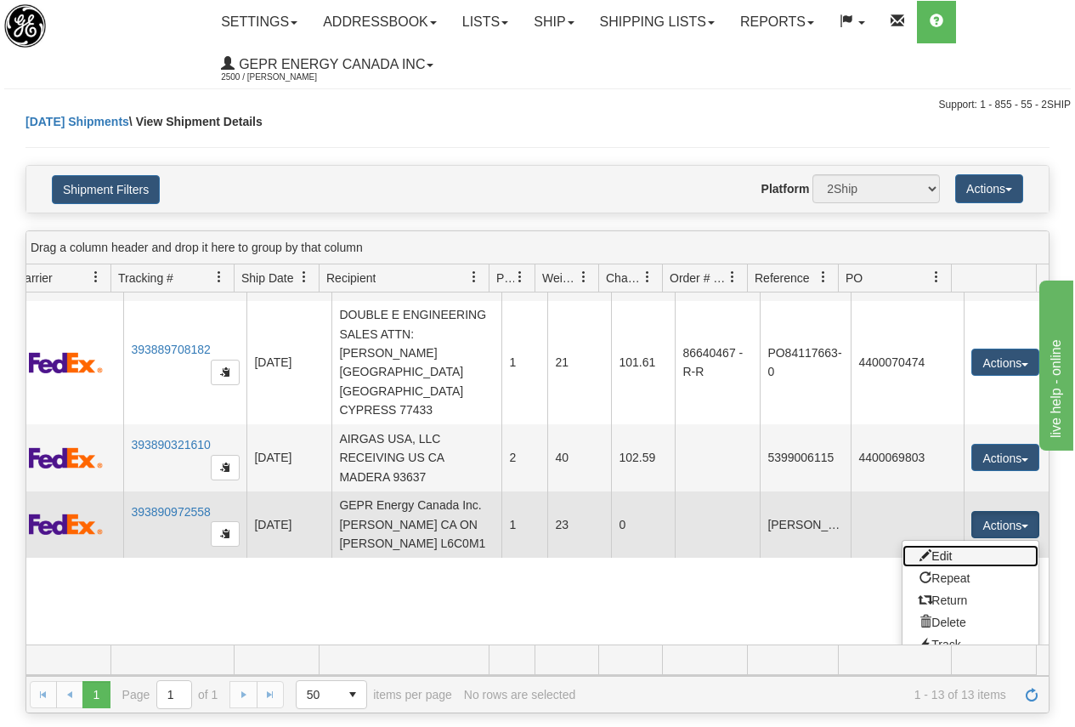
click at [941, 545] on link "Edit" at bounding box center [970, 556] width 136 height 22
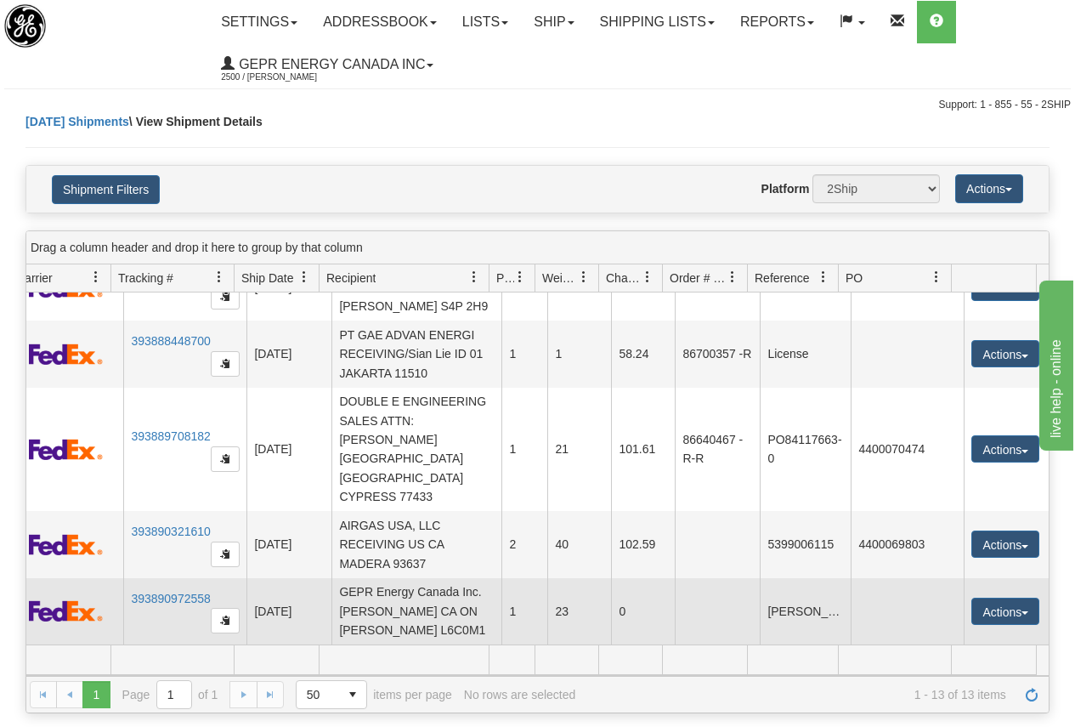
scroll to position [591, 104]
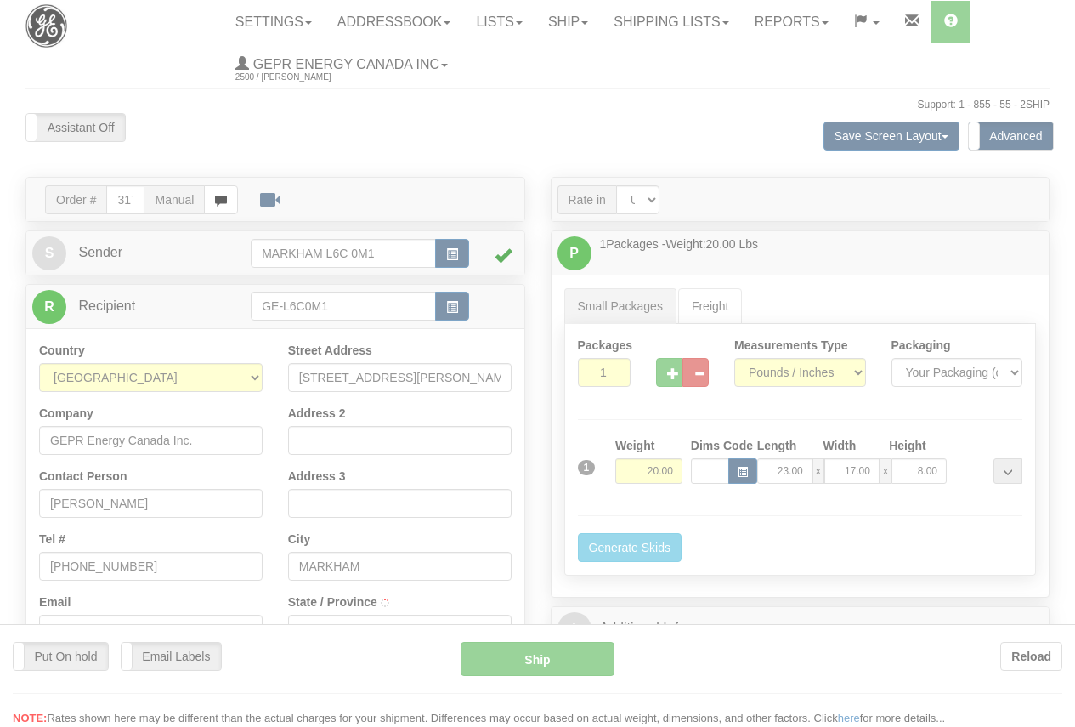
select select "0"
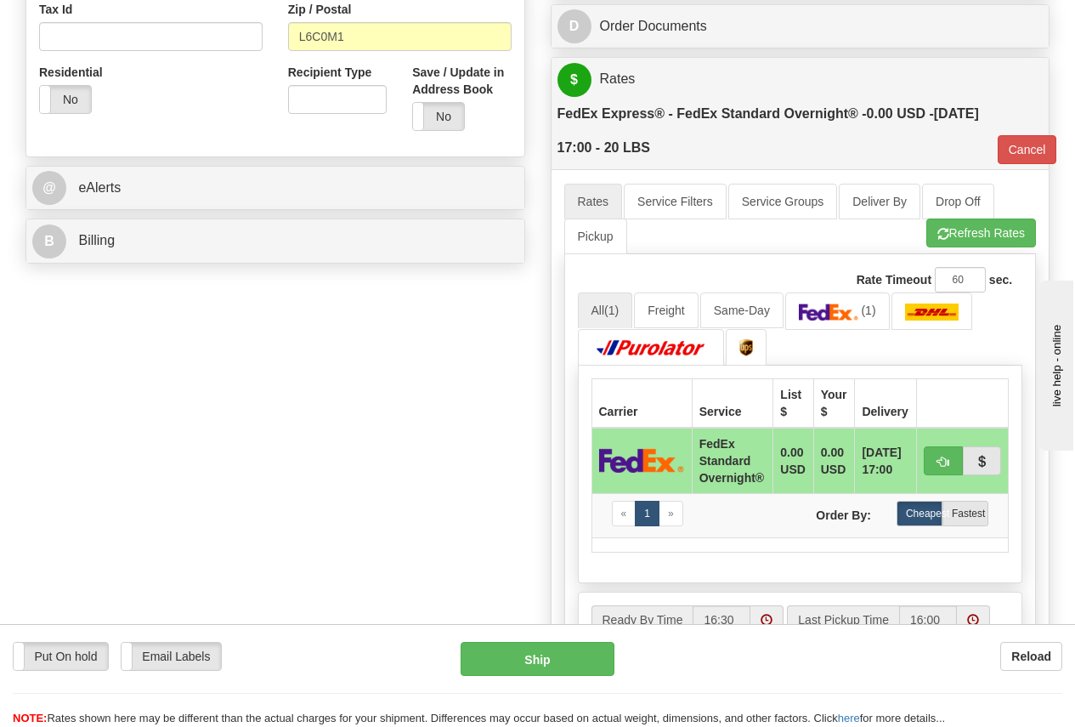
scroll to position [680, 0]
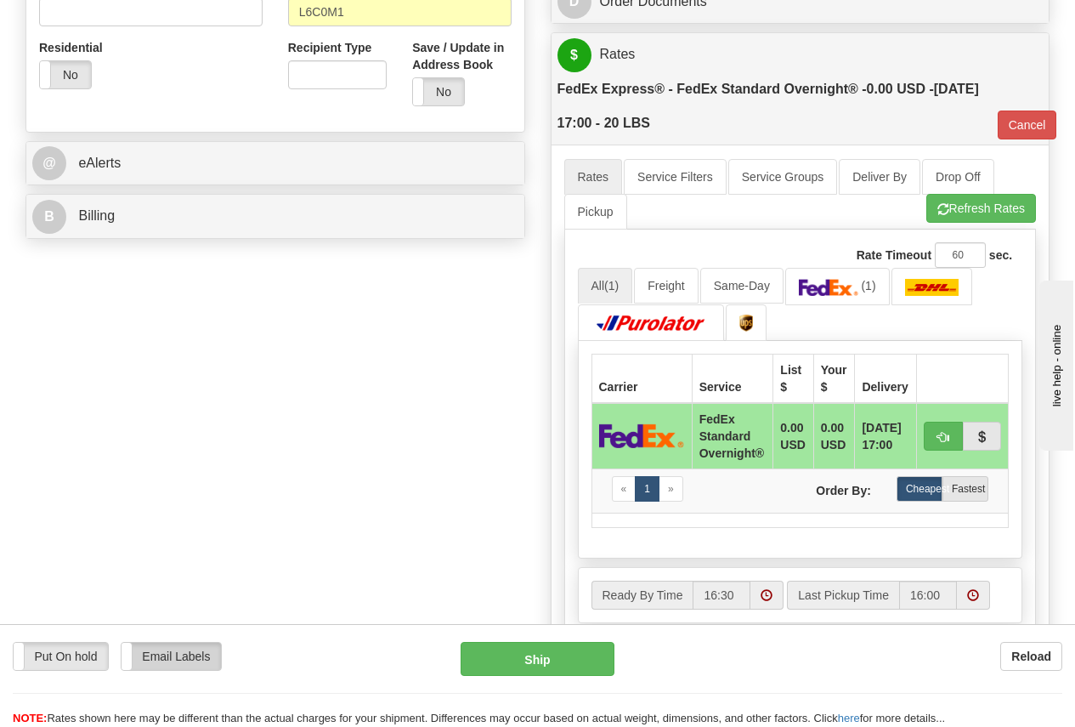
click at [178, 653] on label "Email Labels" at bounding box center [171, 655] width 99 height 27
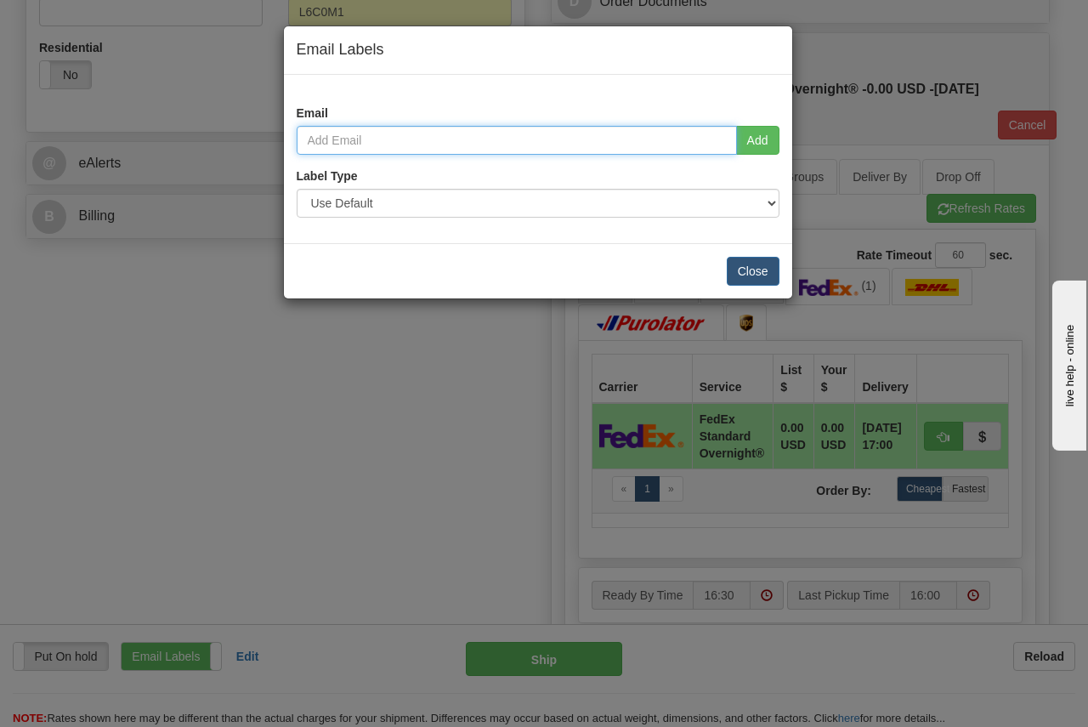
click at [372, 136] on input "email" at bounding box center [517, 140] width 440 height 29
type input "GRANT.MORTON@GEVERNOVA.COM"
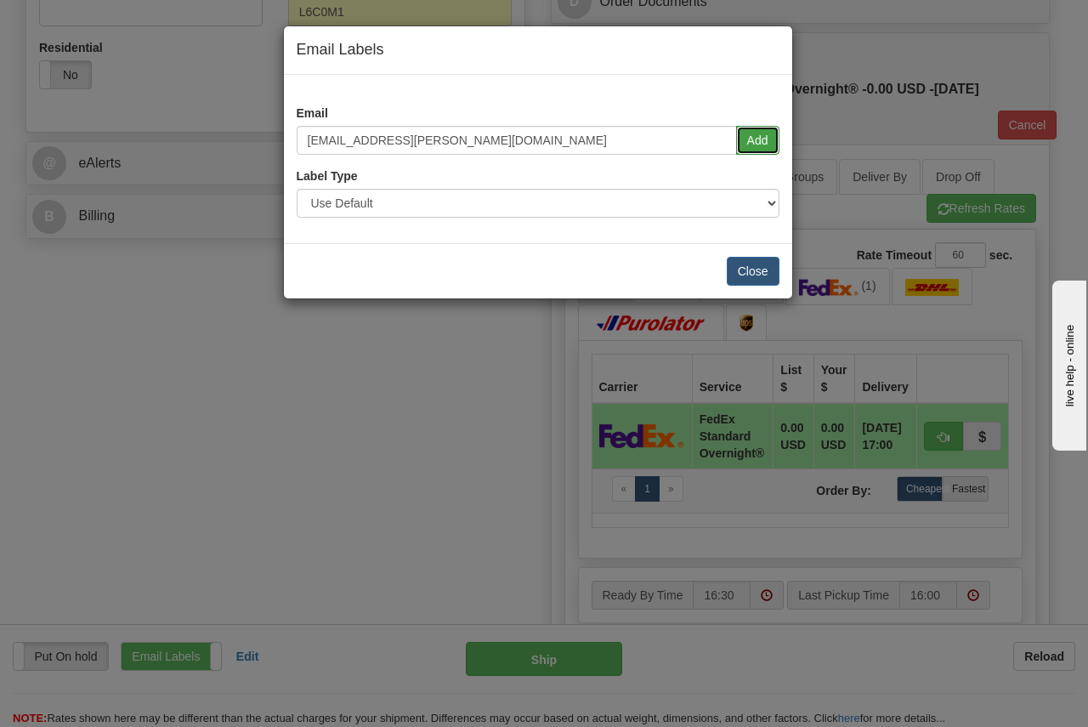
click at [767, 129] on button "Add" at bounding box center [757, 140] width 43 height 29
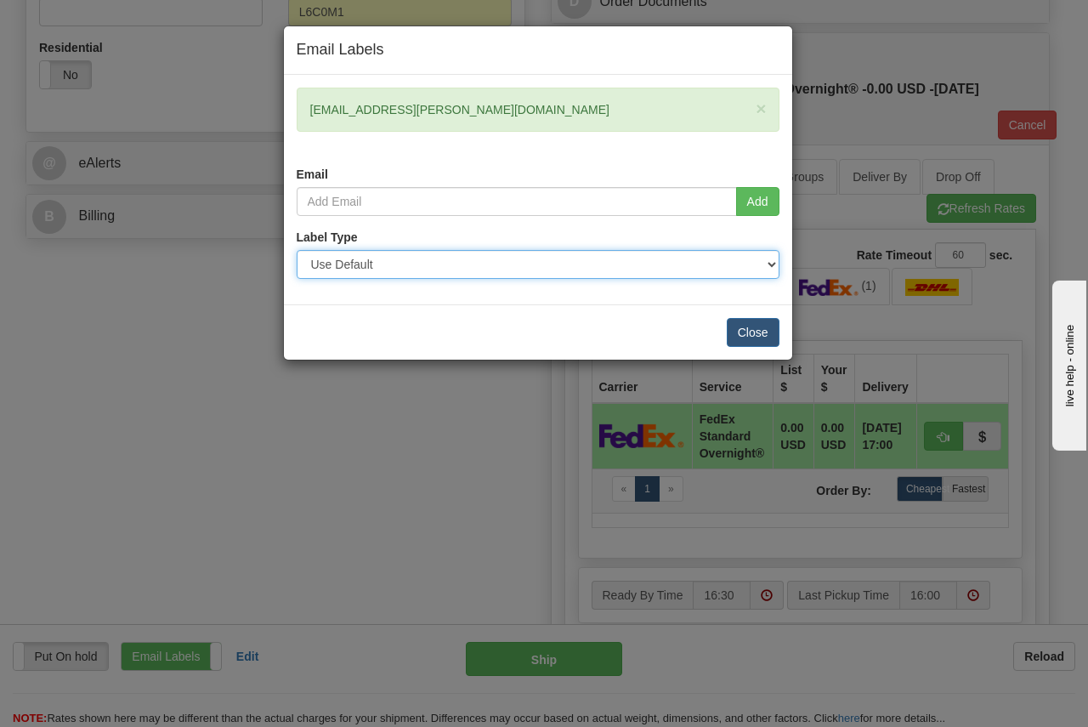
click at [376, 262] on select "Use Default Laser (8 ½” x 11”) Thermal (4” x 6”) Packing Slip (8 ½” x 11”)" at bounding box center [538, 264] width 483 height 29
select select "1"
click at [297, 250] on select "Use Default Laser (8 ½” x 11”) Thermal (4” x 6”) Packing Slip (8 ½” x 11”)" at bounding box center [538, 264] width 483 height 29
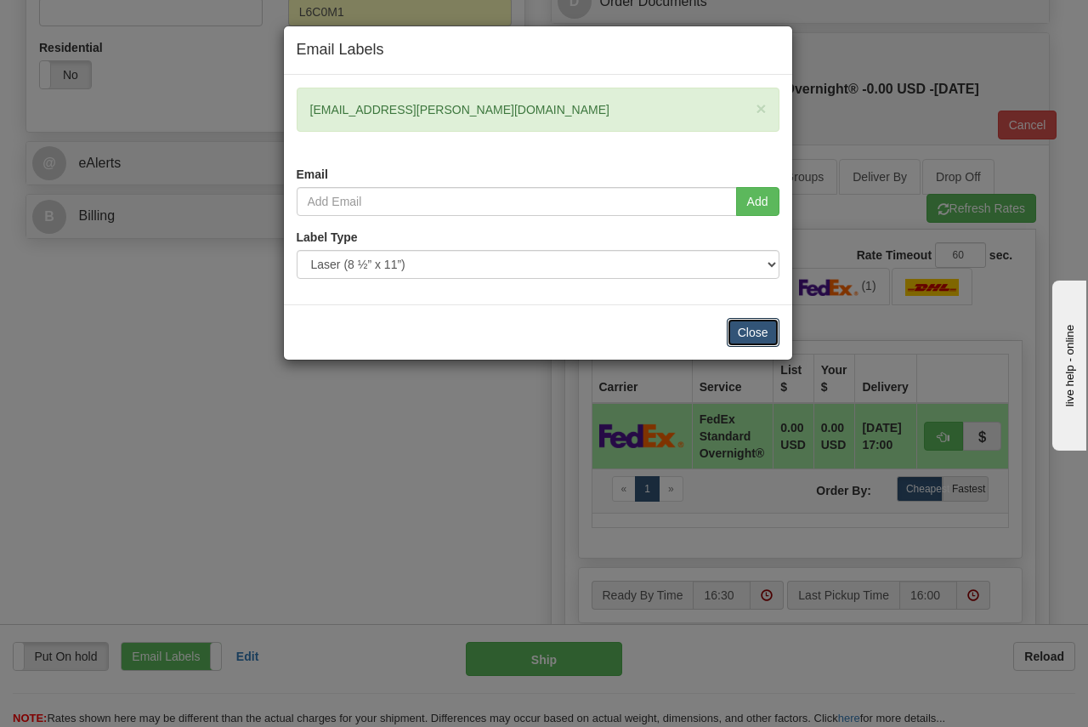
click at [758, 327] on button "Close" at bounding box center [753, 332] width 53 height 29
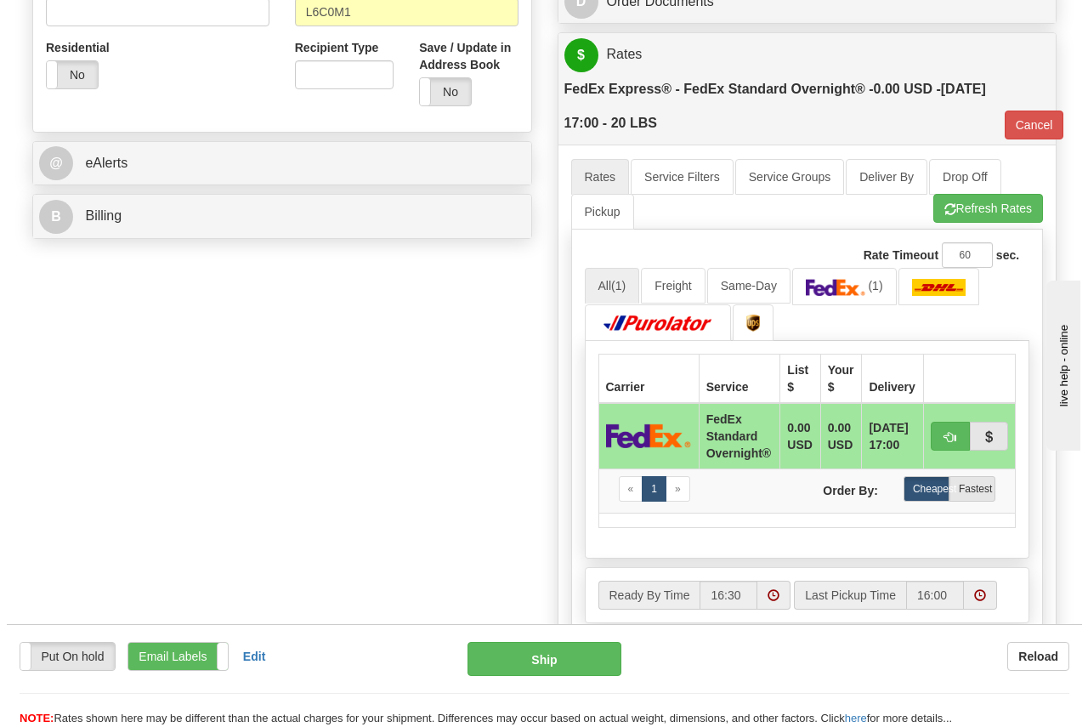
scroll to position [850, 0]
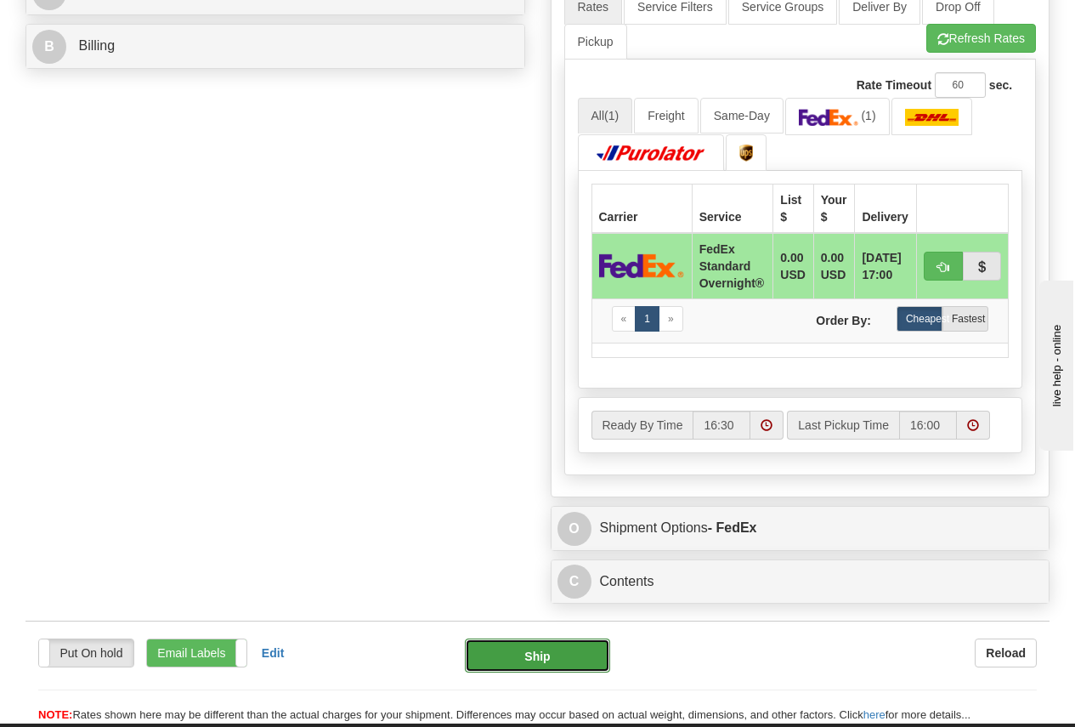
click at [539, 652] on button "Ship" at bounding box center [537, 655] width 145 height 34
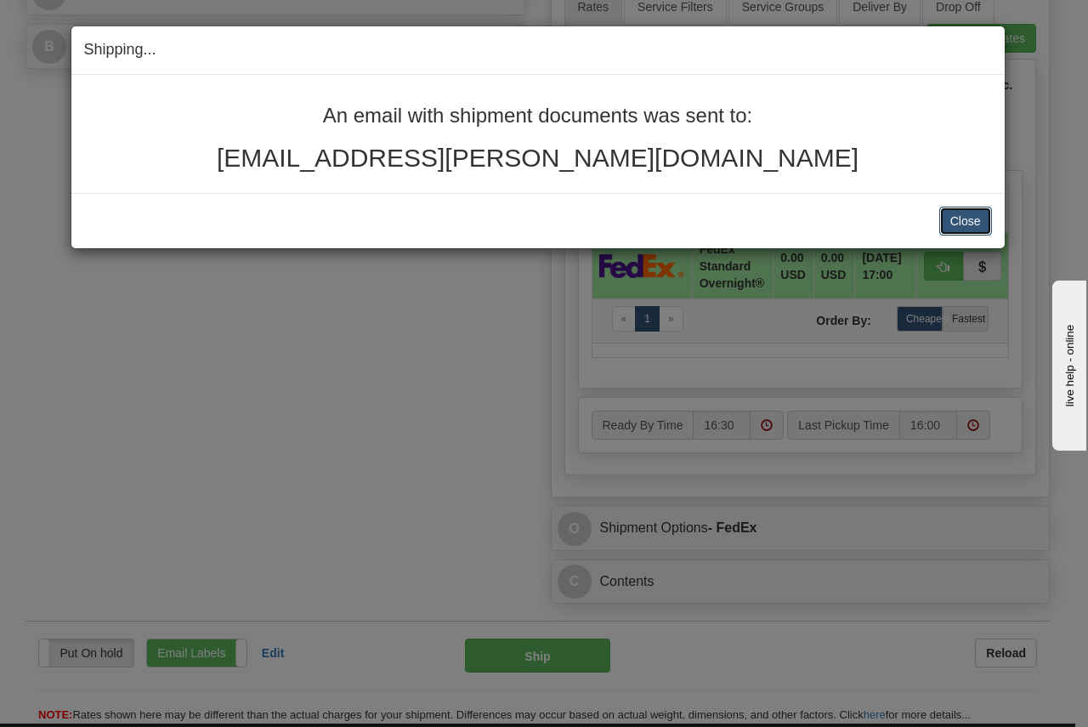
click at [965, 214] on button "Close" at bounding box center [965, 221] width 53 height 29
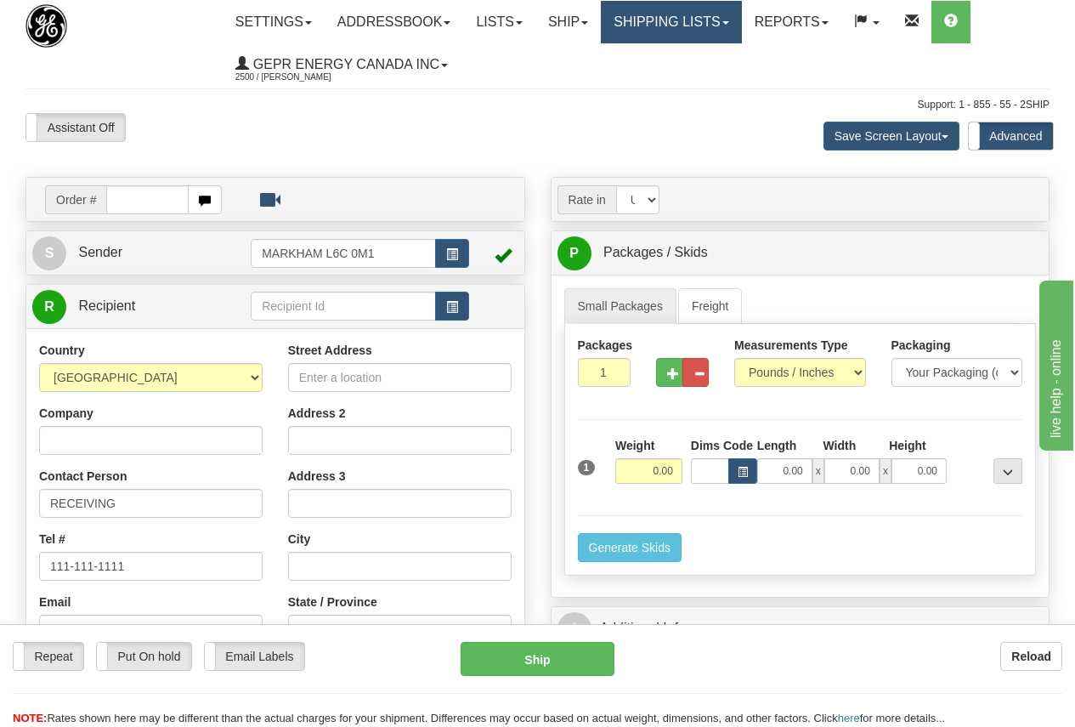
click at [704, 14] on link "Shipping lists" at bounding box center [671, 22] width 140 height 42
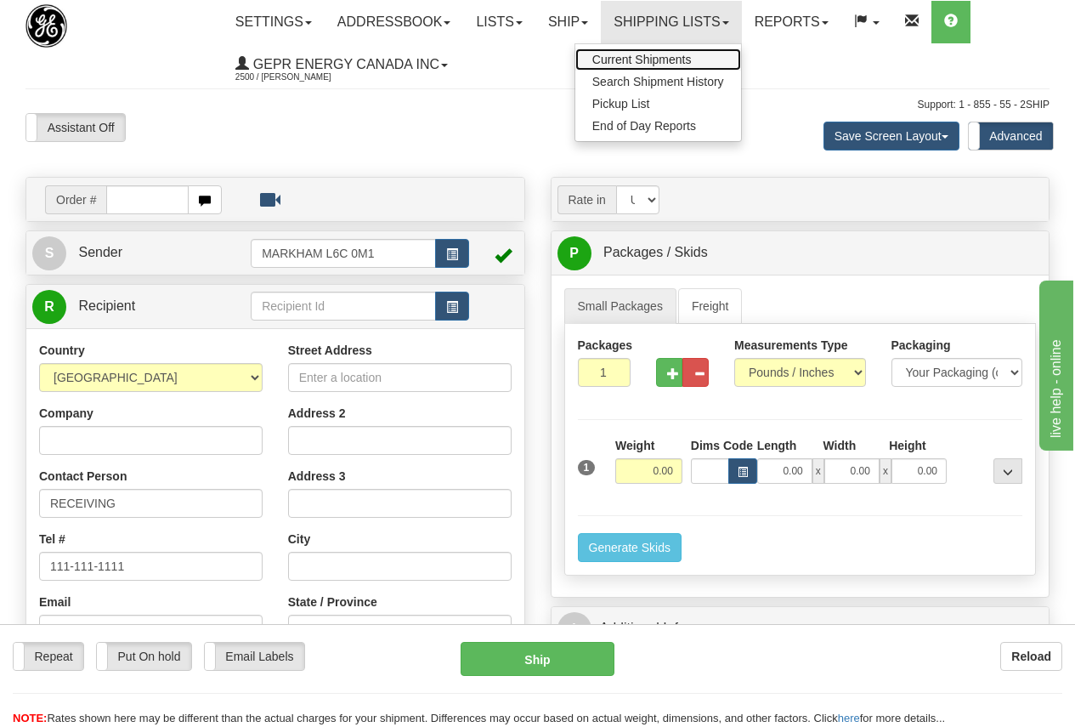
click at [665, 56] on span "Current Shipments" at bounding box center [641, 60] width 99 height 14
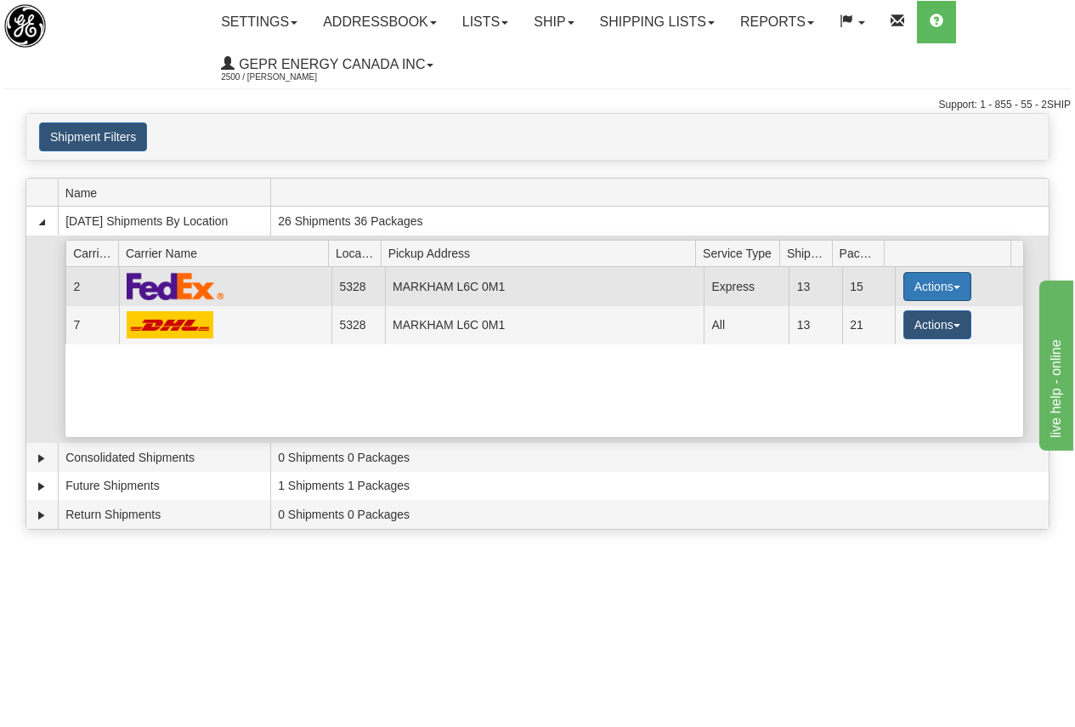
click at [936, 286] on button "Actions" at bounding box center [937, 286] width 68 height 29
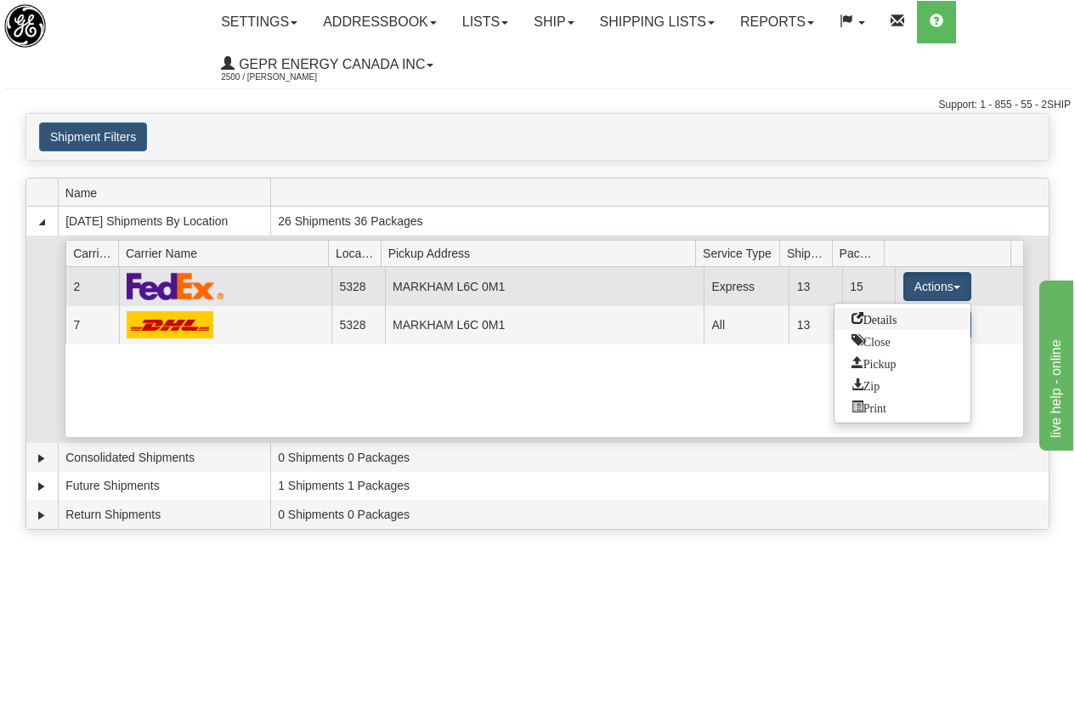
click at [895, 319] on span "Details" at bounding box center [874, 318] width 46 height 12
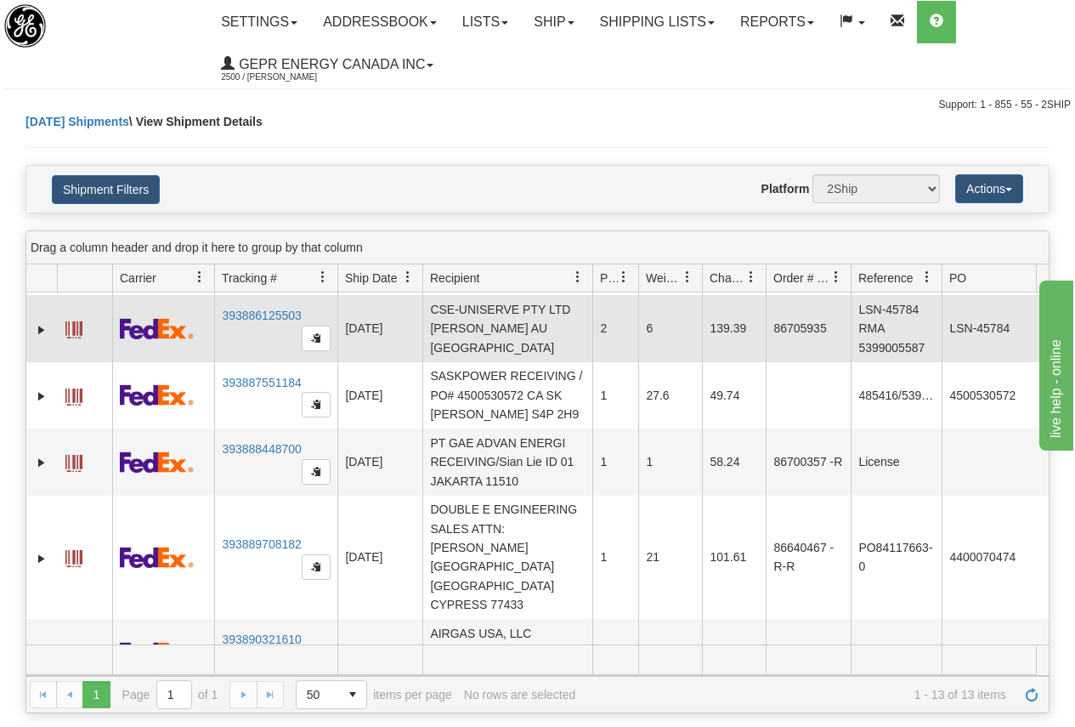
scroll to position [591, 0]
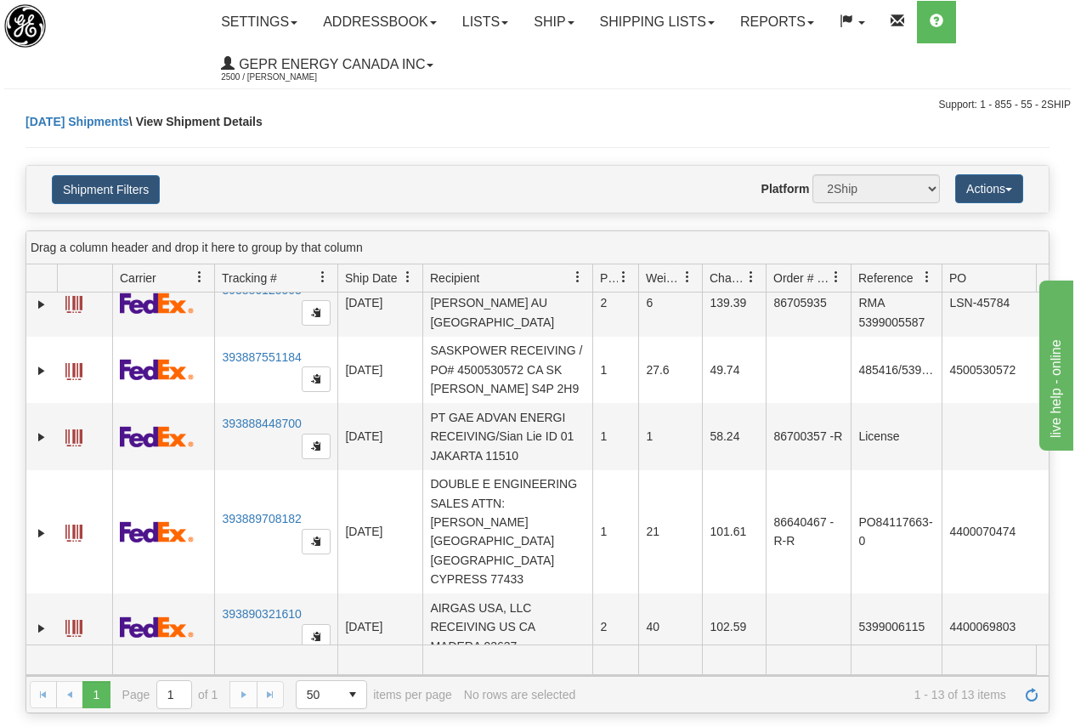
click at [77, 687] on span at bounding box center [73, 695] width 17 height 17
